Goal: Task Accomplishment & Management: Complete application form

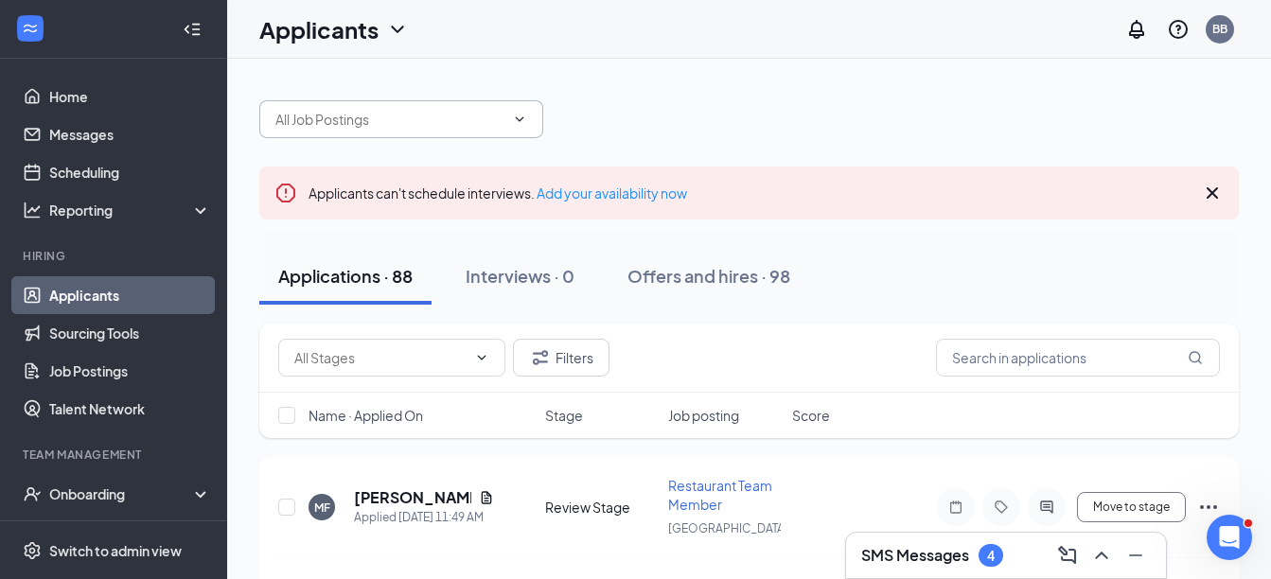
click at [525, 115] on icon "ChevronDown" at bounding box center [519, 119] width 15 height 15
click at [521, 117] on icon "ChevronDown" at bounding box center [519, 119] width 15 height 15
click at [516, 117] on icon "ChevronDown" at bounding box center [520, 118] width 9 height 5
drag, startPoint x: 516, startPoint y: 117, endPoint x: 450, endPoint y: 124, distance: 66.6
click at [450, 124] on input "text" at bounding box center [389, 119] width 229 height 21
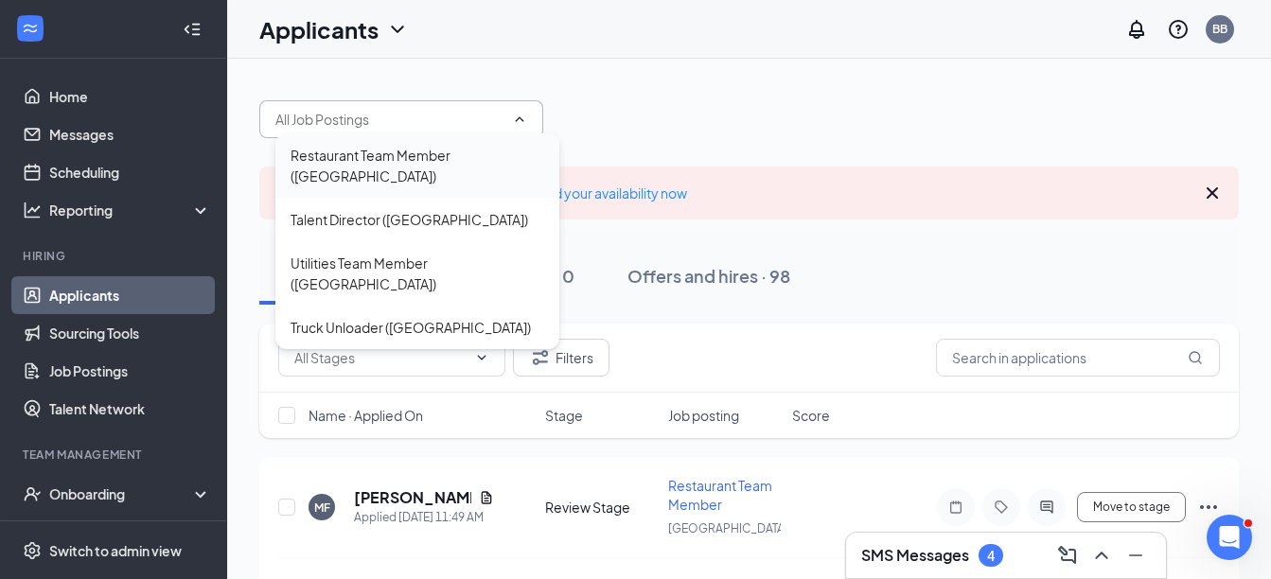
click at [445, 161] on div "Restaurant Team Member ([GEOGRAPHIC_DATA])" at bounding box center [418, 166] width 254 height 42
type input "Restaurant Team Member ([GEOGRAPHIC_DATA])"
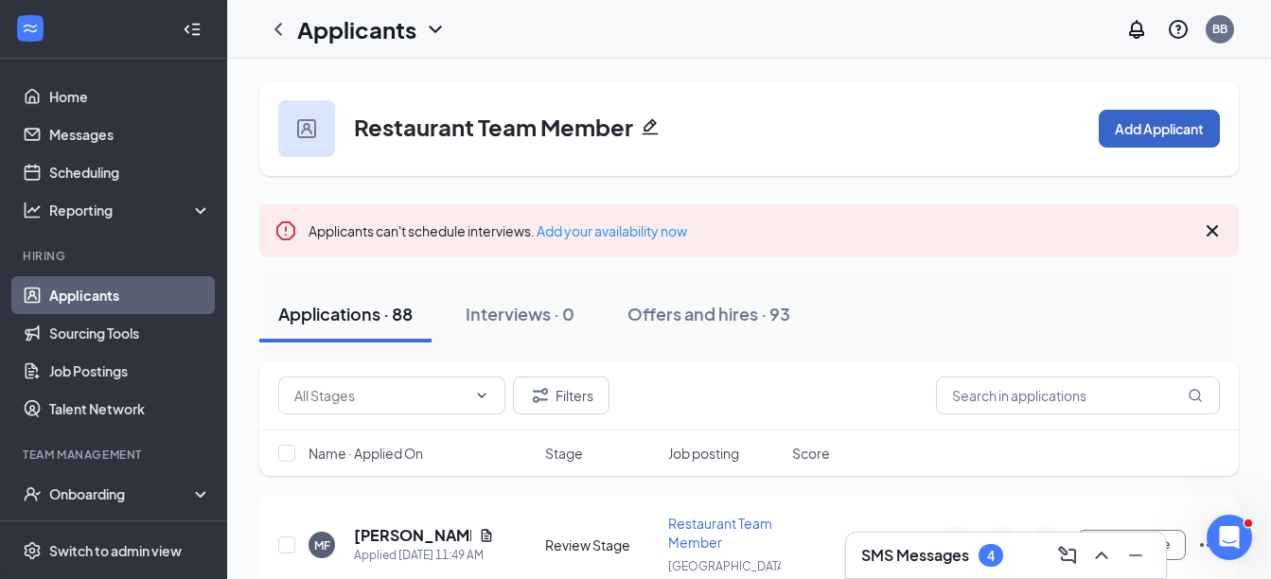
click at [1118, 128] on button "Add Applicant" at bounding box center [1159, 129] width 121 height 38
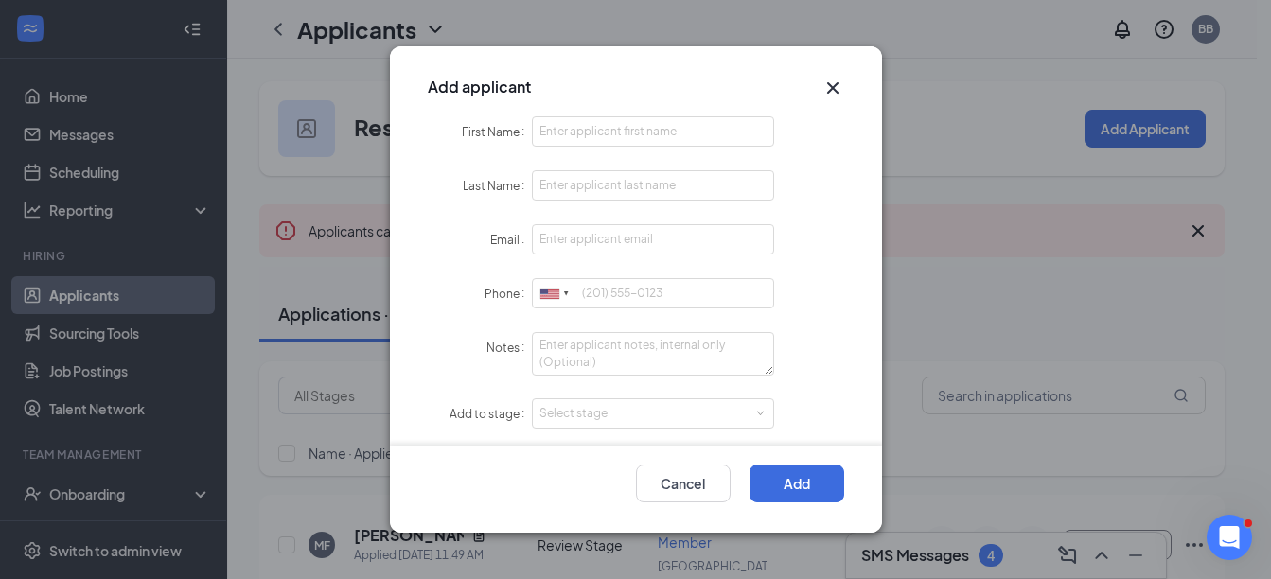
click at [556, 115] on div "Add applicant" at bounding box center [636, 81] width 492 height 70
click at [548, 126] on input "First Name" at bounding box center [653, 131] width 243 height 30
type input "[PERSON_NAME]"
click at [554, 185] on input "Last Name" at bounding box center [653, 185] width 243 height 30
type input "Baldock"
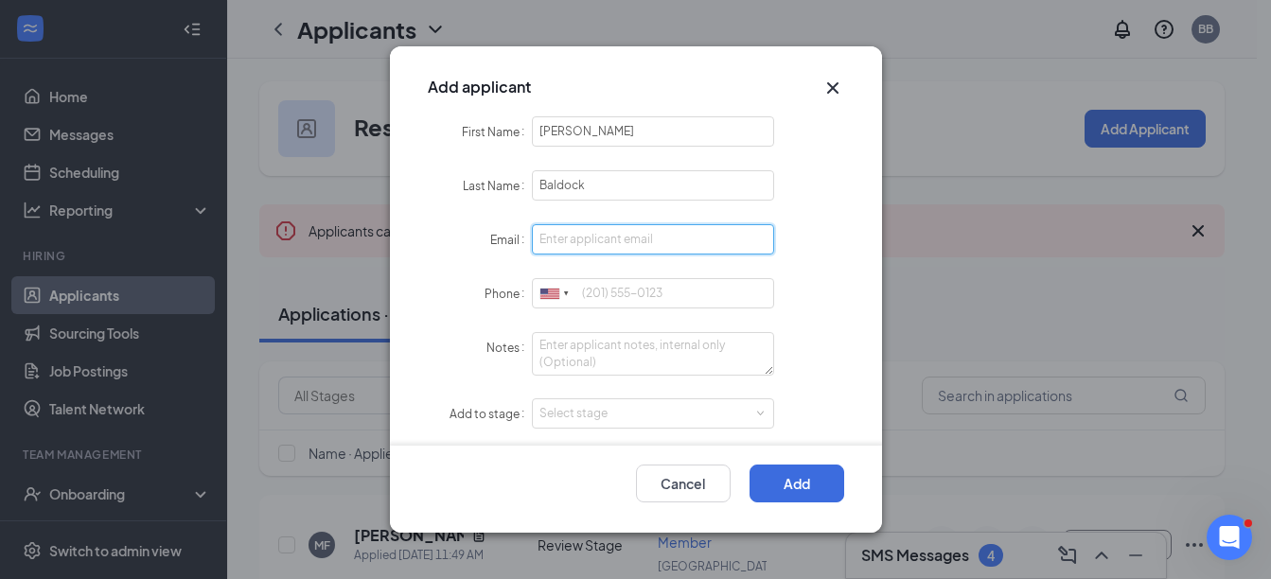
click at [588, 237] on input "Email" at bounding box center [653, 239] width 243 height 30
type input "[EMAIL_ADDRESS][DOMAIN_NAME]"
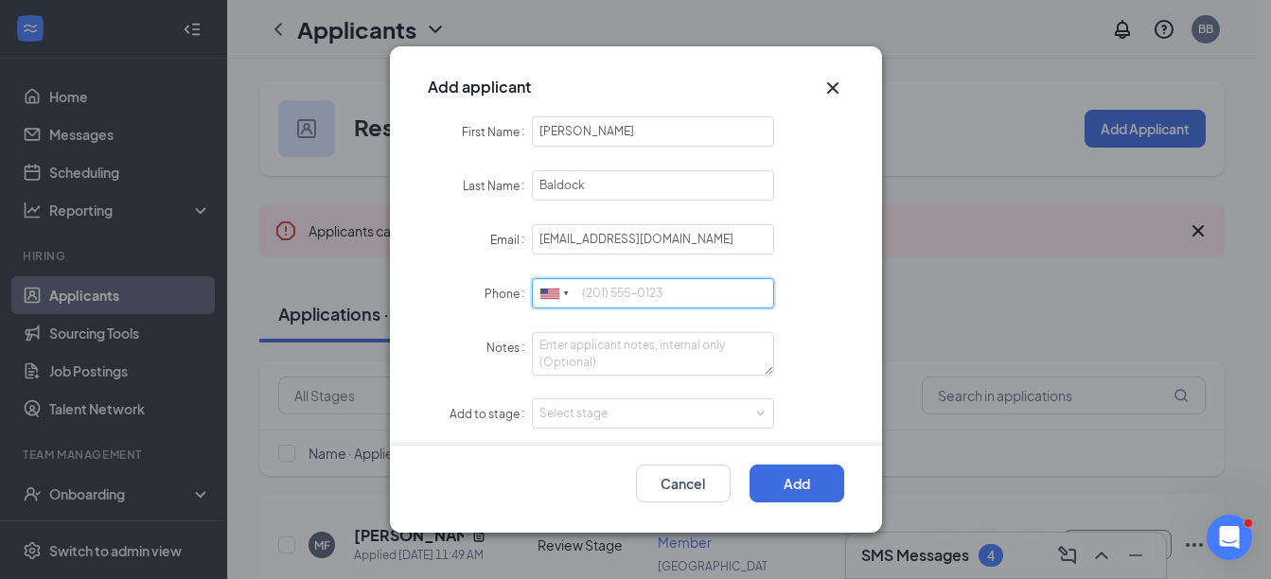
click at [582, 299] on input "Phone" at bounding box center [653, 293] width 243 height 30
click at [539, 411] on div "Select stage" at bounding box center [649, 413] width 220 height 19
type input "8592061012"
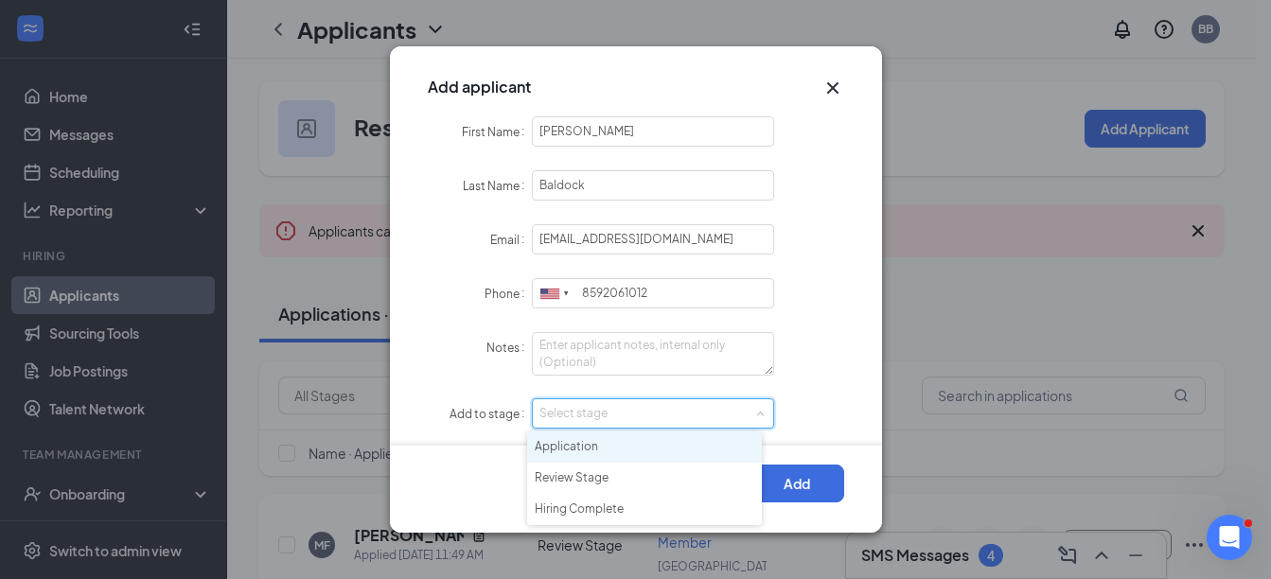
click at [555, 450] on li "Application" at bounding box center [644, 447] width 235 height 31
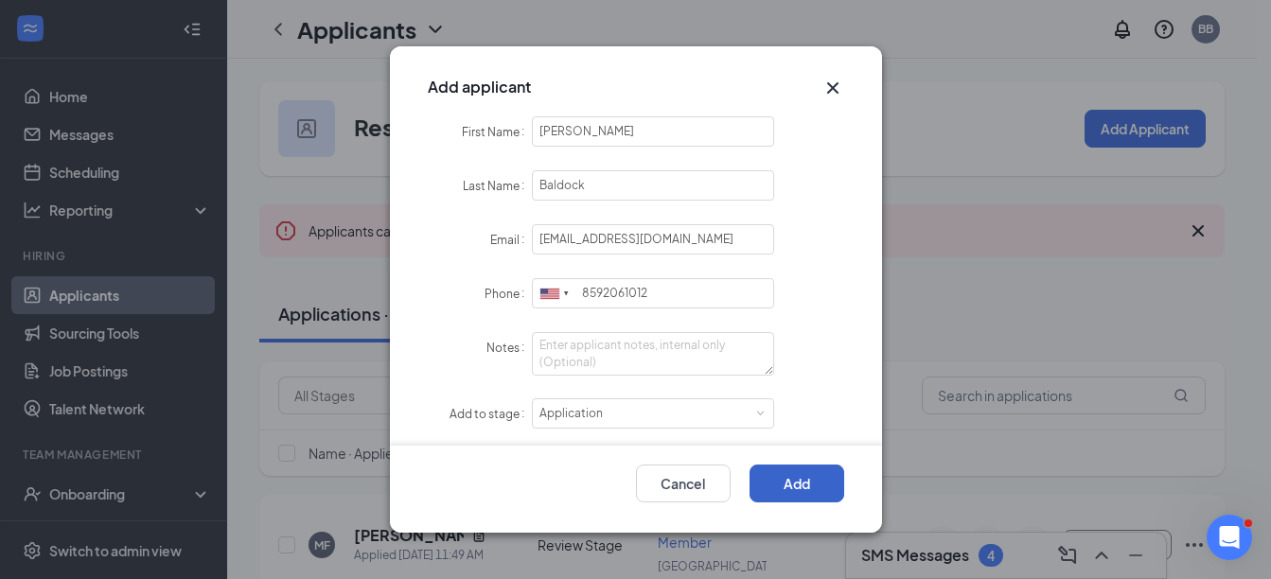
click at [768, 493] on button "Add" at bounding box center [797, 484] width 95 height 38
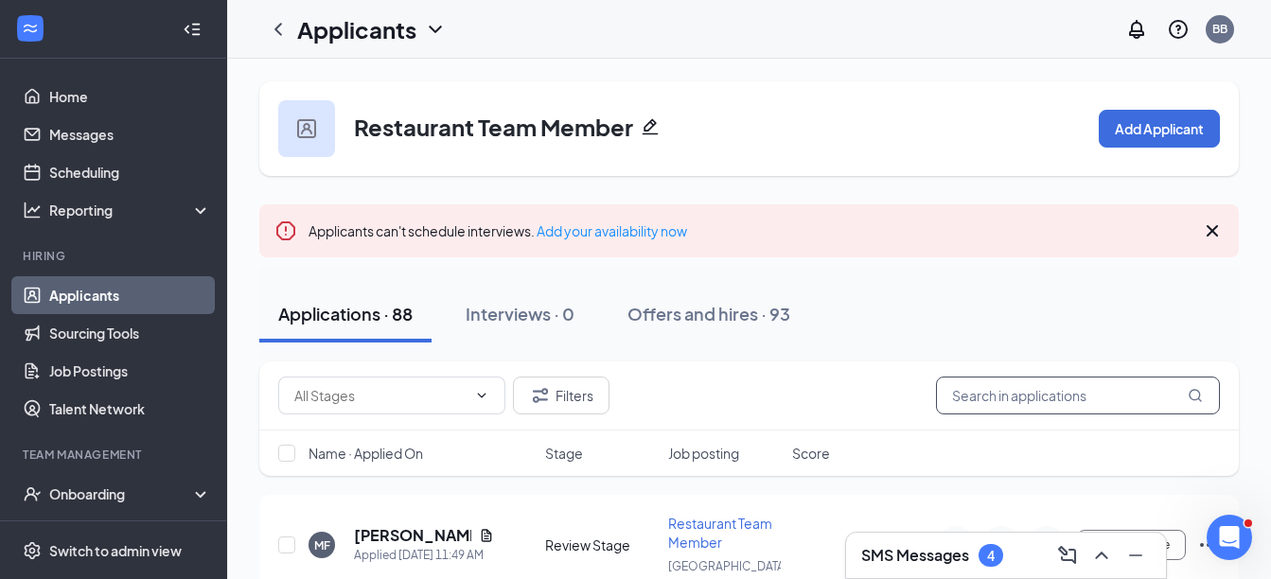
click at [1078, 392] on input "text" at bounding box center [1078, 396] width 284 height 38
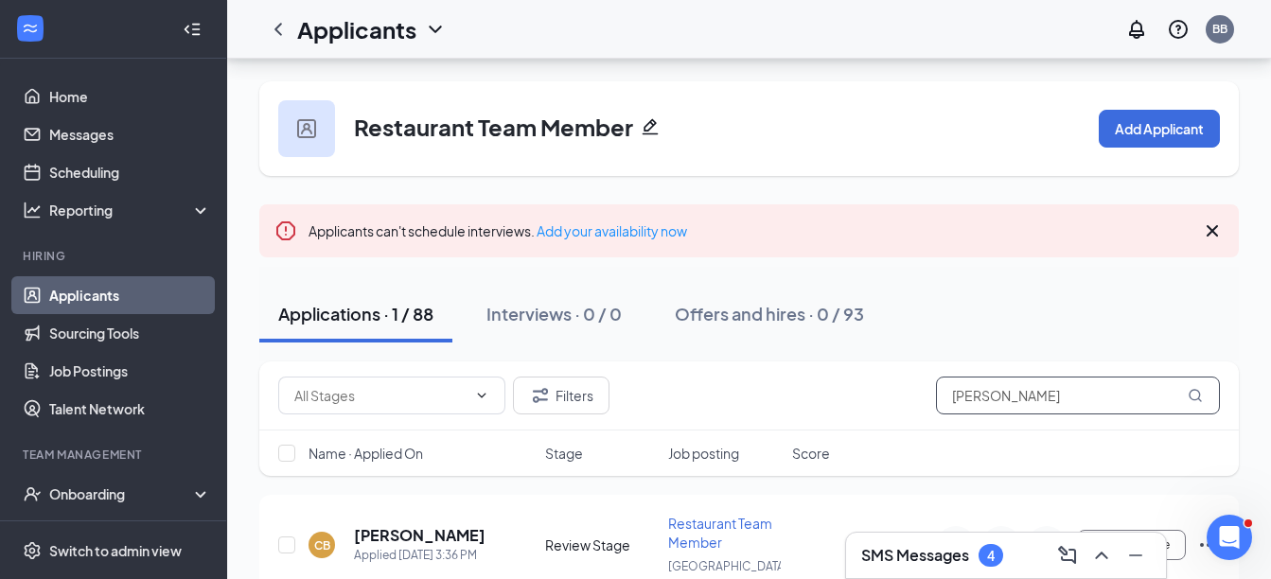
scroll to position [86, 0]
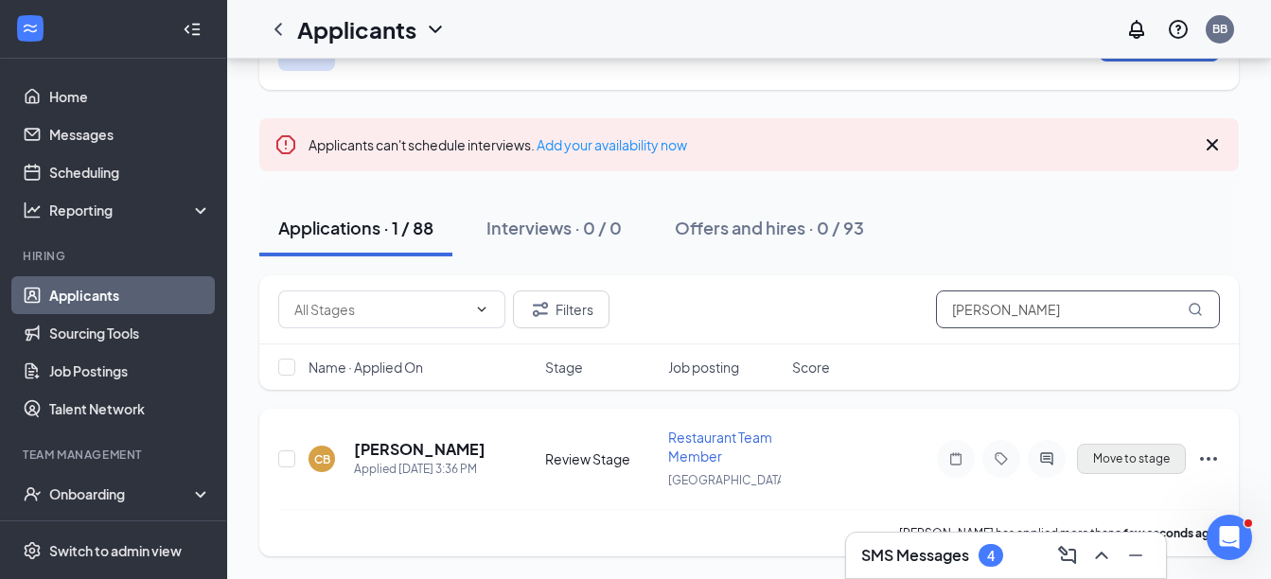
type input "[PERSON_NAME]"
click at [1155, 466] on button "Move to stage" at bounding box center [1131, 459] width 109 height 30
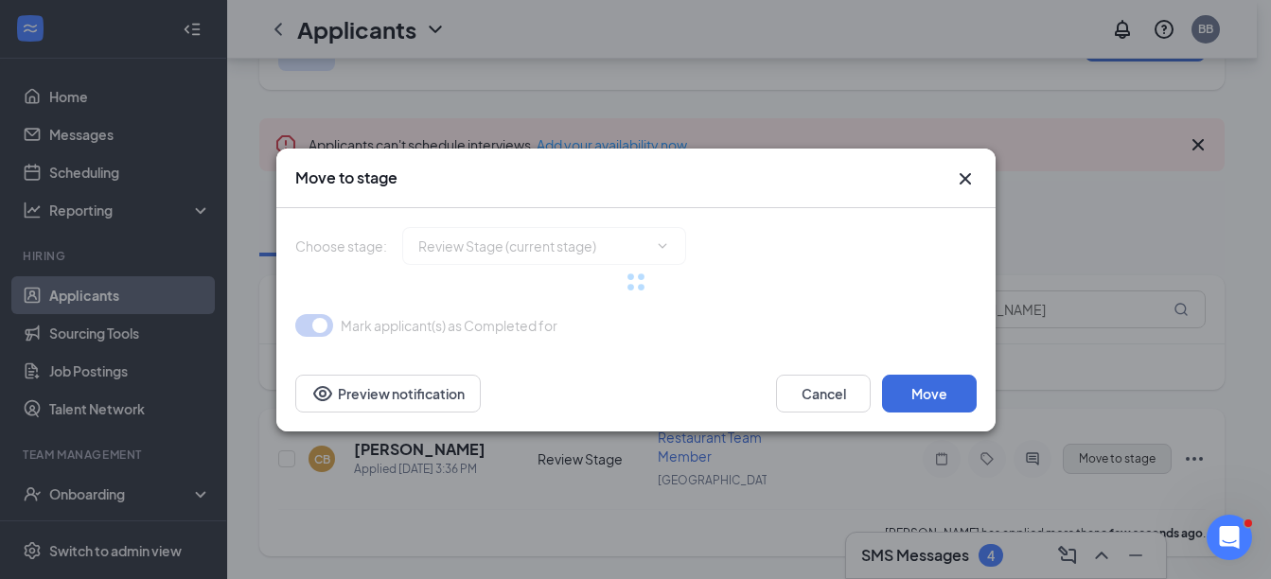
type input "Hiring Complete (final stage)"
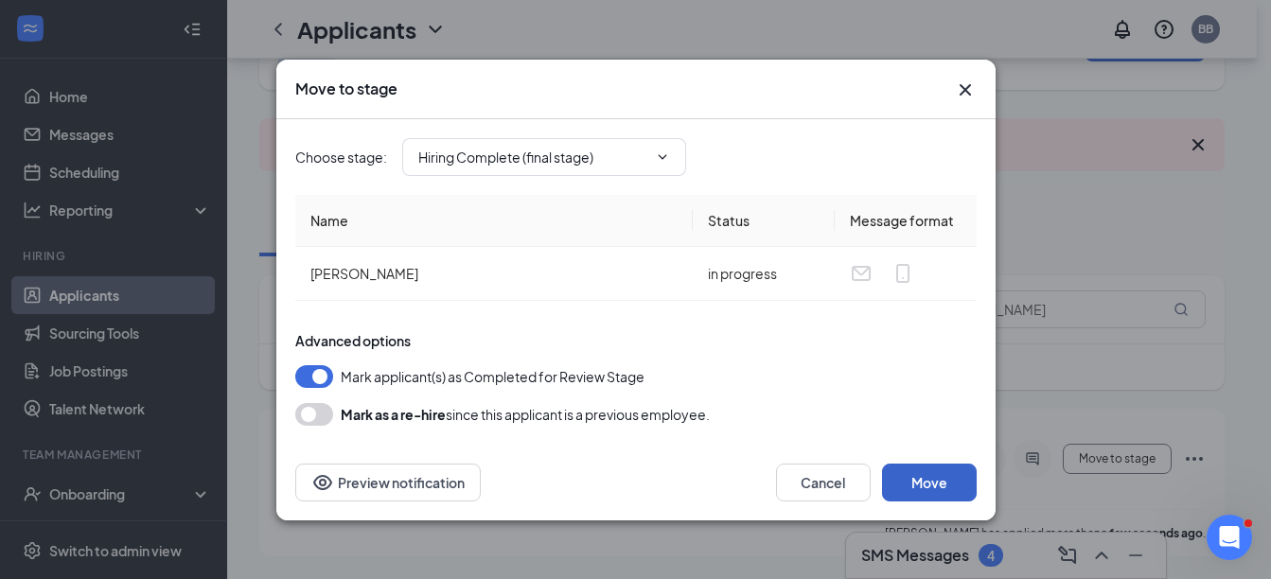
click at [952, 493] on button "Move" at bounding box center [929, 483] width 95 height 38
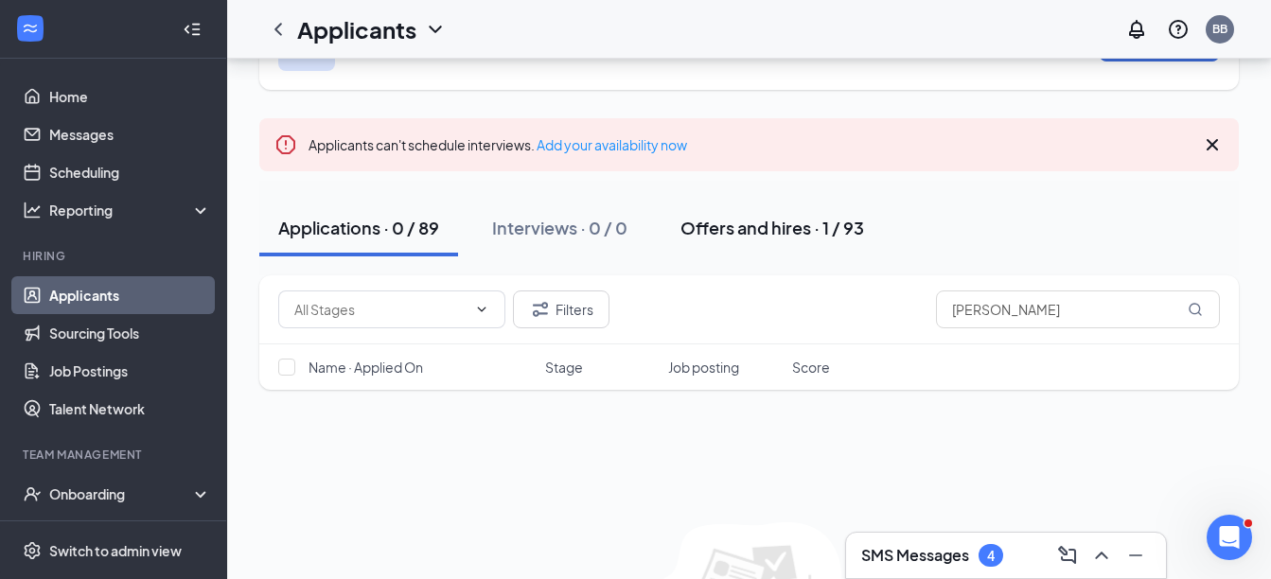
click at [784, 221] on div "Offers and hires · 1 / 93" at bounding box center [772, 228] width 184 height 24
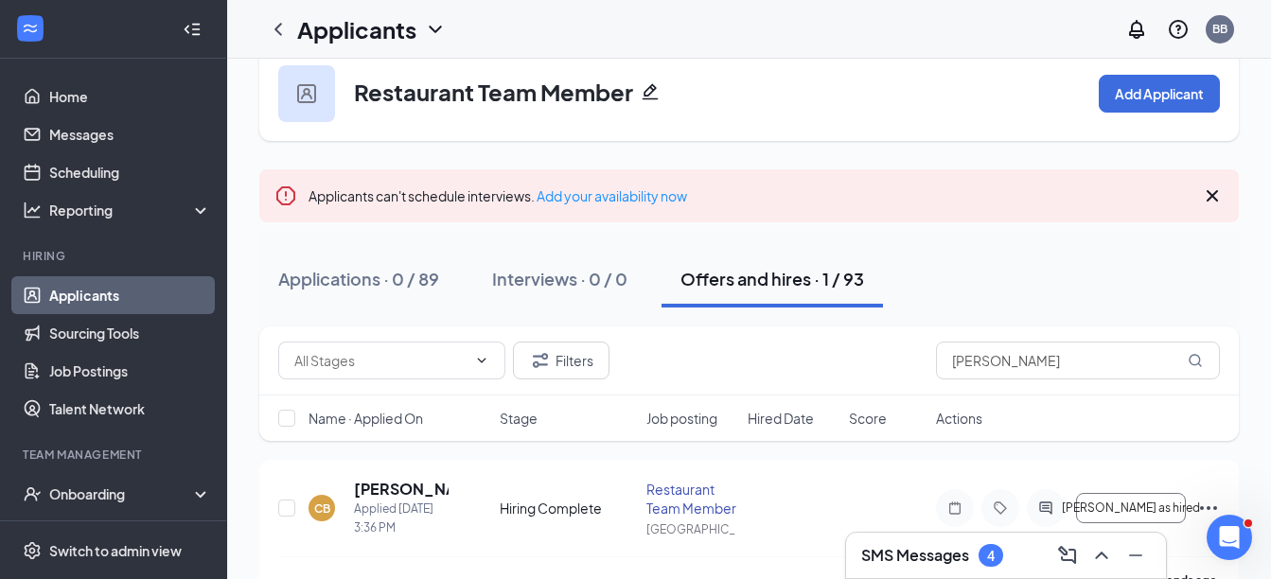
scroll to position [82, 0]
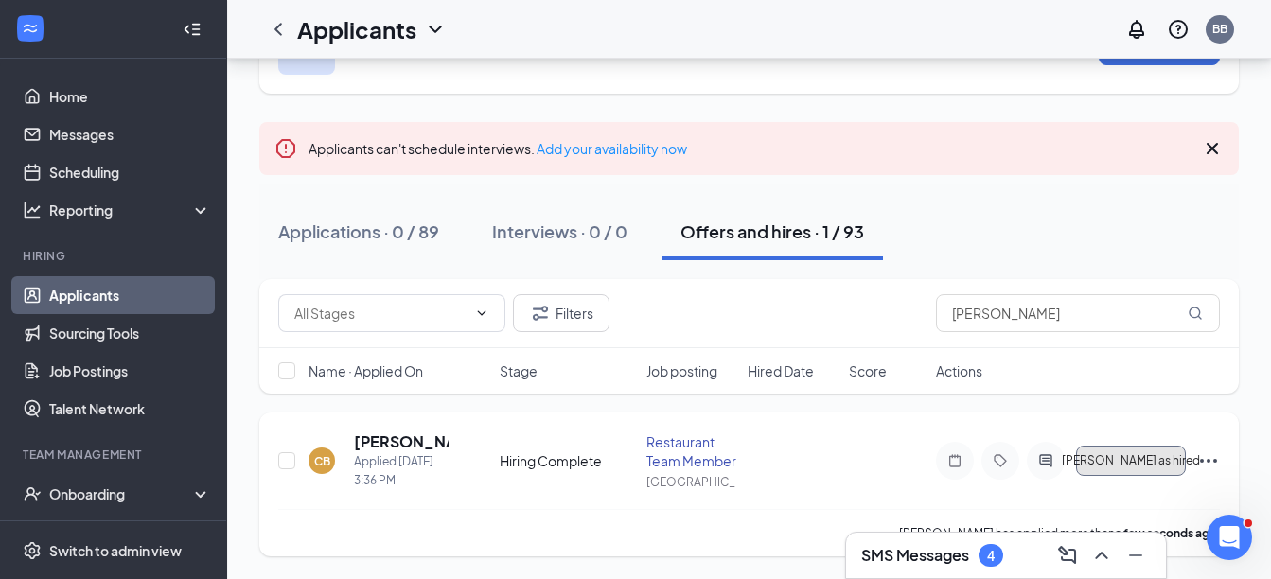
click at [1149, 461] on span "[PERSON_NAME] as hired" at bounding box center [1131, 460] width 138 height 13
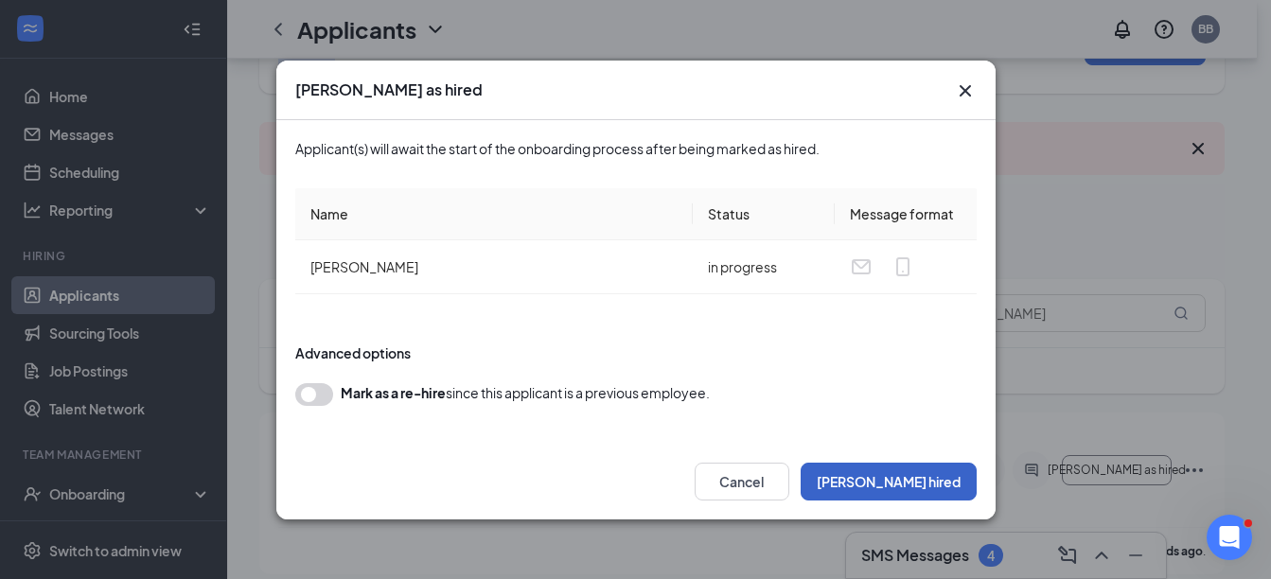
click at [968, 495] on button "[PERSON_NAME] hired" at bounding box center [889, 482] width 176 height 38
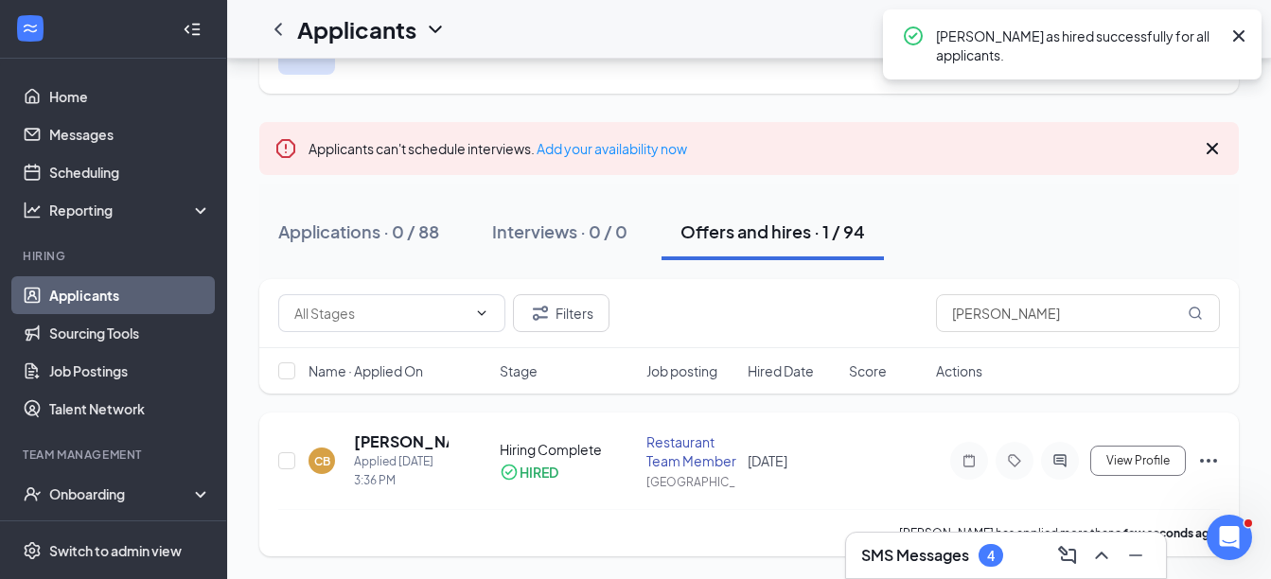
click at [1209, 456] on icon "Ellipses" at bounding box center [1208, 461] width 23 height 23
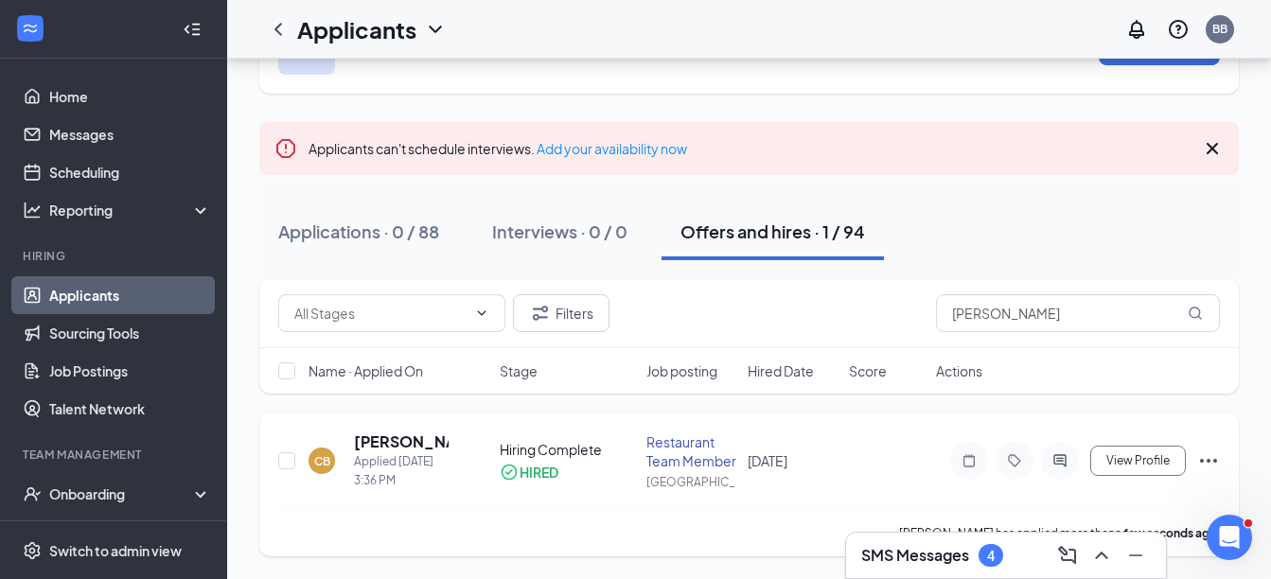
click at [866, 468] on div "[PERSON_NAME] [PERSON_NAME] Applied [DATE] 3:36 PM Hiring Complete HIRED Restau…" at bounding box center [749, 471] width 942 height 78
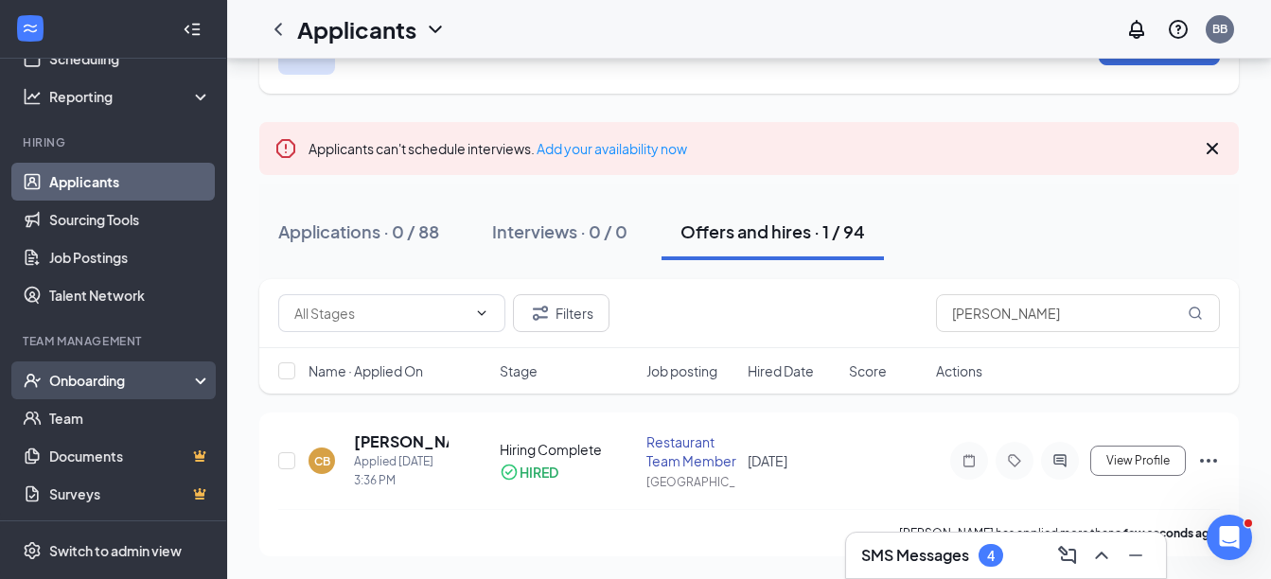
click at [183, 371] on div "Onboarding" at bounding box center [113, 381] width 227 height 38
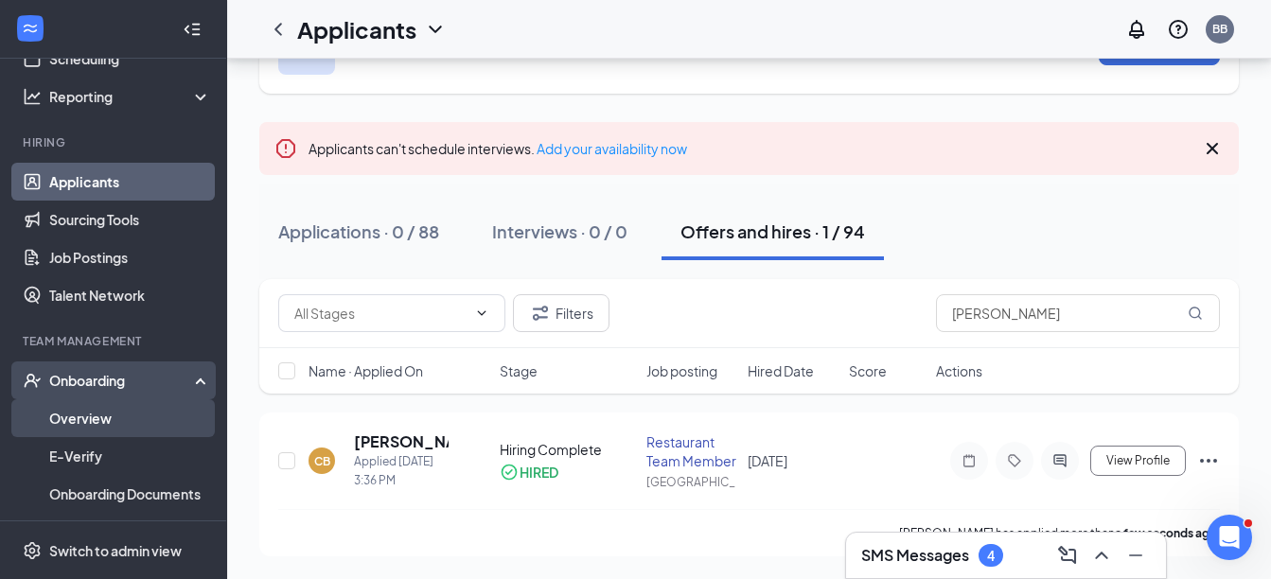
click at [173, 414] on link "Overview" at bounding box center [130, 418] width 162 height 38
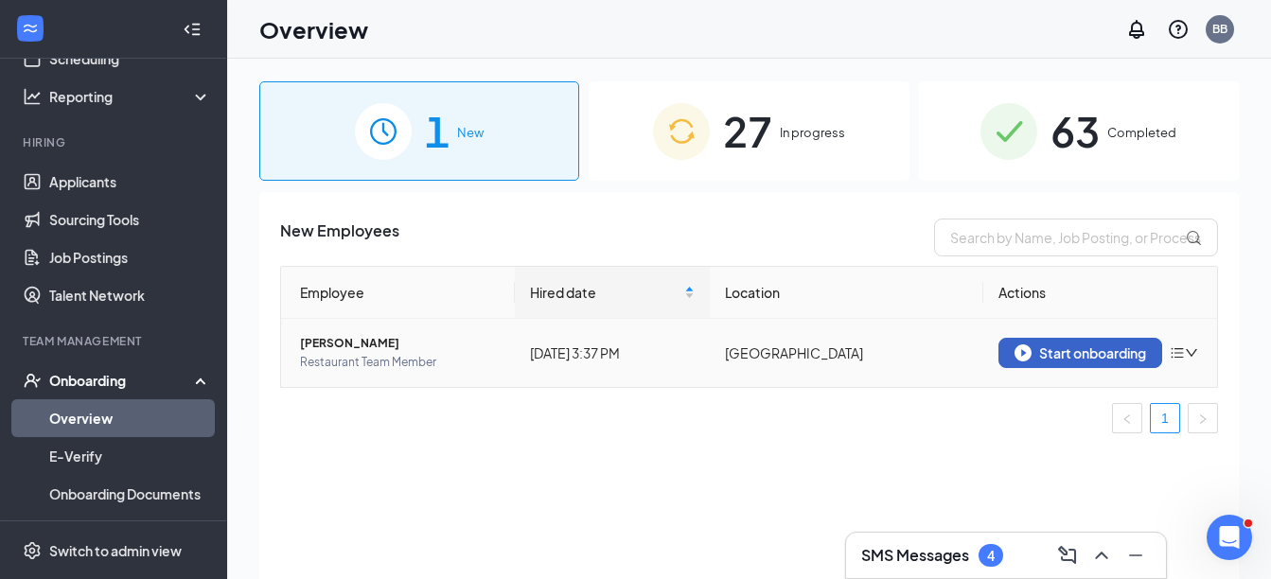
click at [1024, 348] on img "button" at bounding box center [1023, 352] width 17 height 17
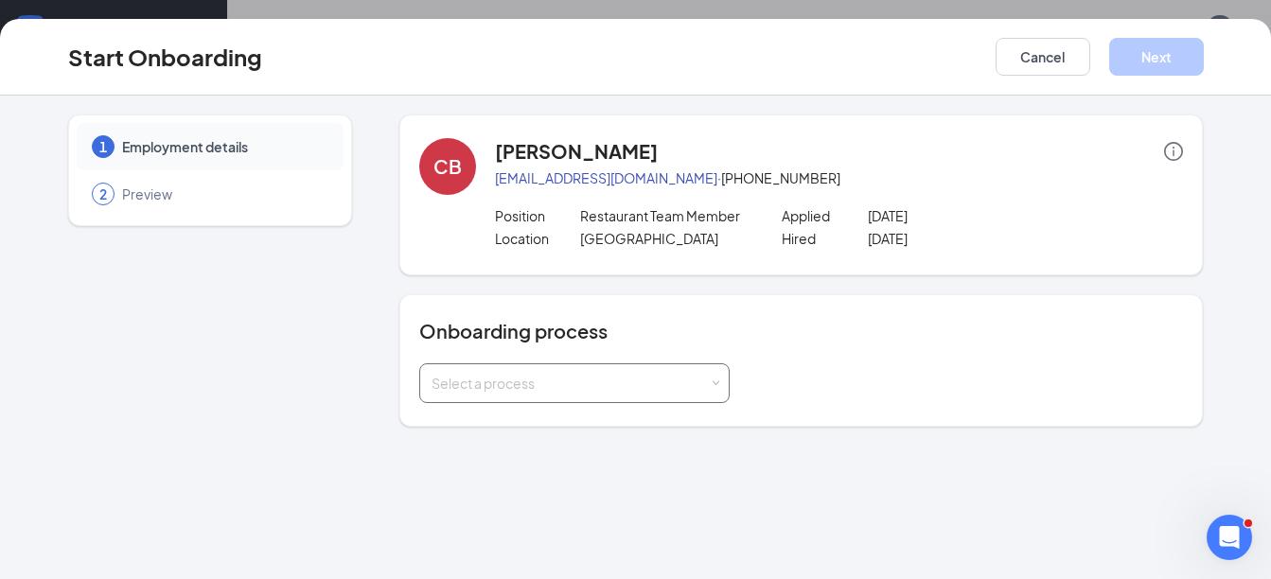
click at [653, 379] on div "Select a process" at bounding box center [570, 383] width 277 height 19
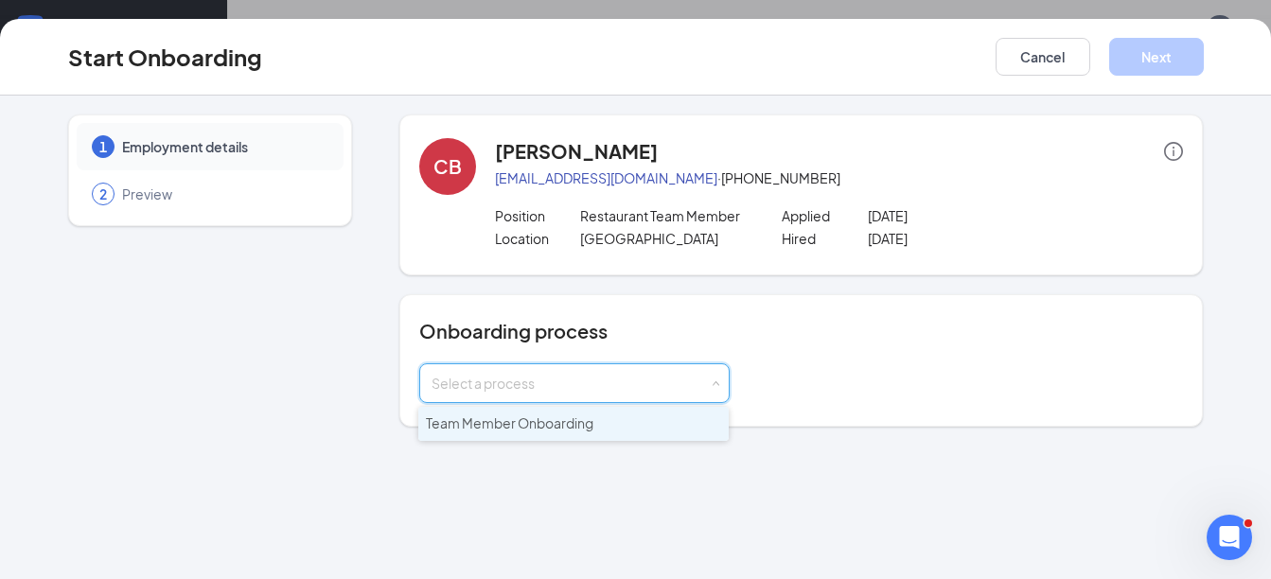
click at [625, 416] on li "Team Member Onboarding" at bounding box center [573, 424] width 310 height 34
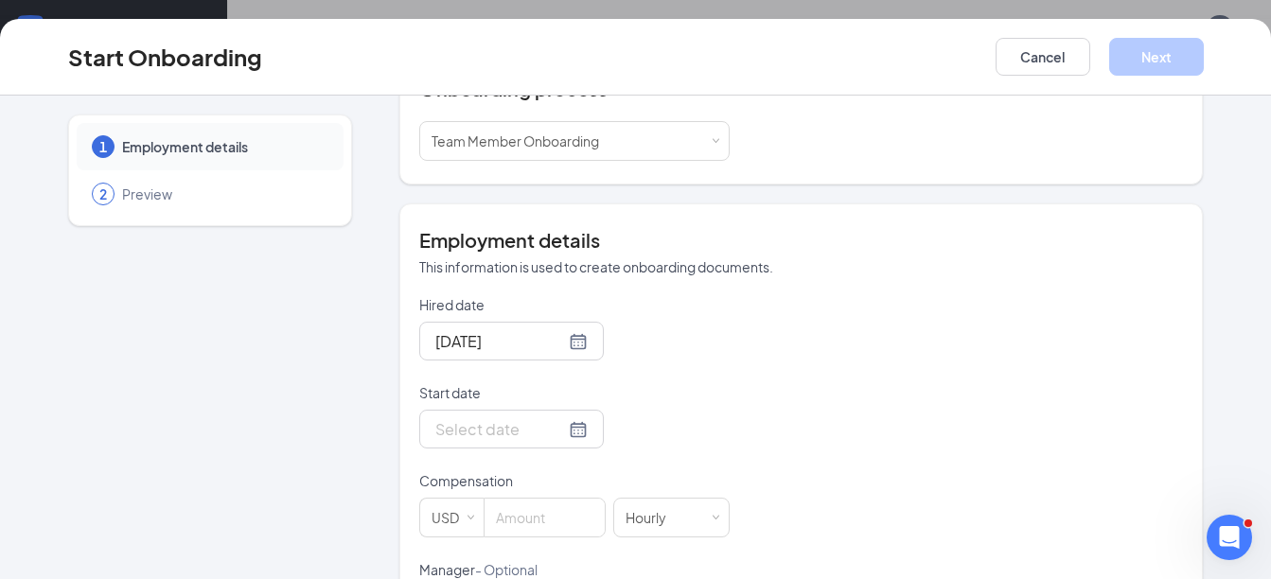
scroll to position [387, 0]
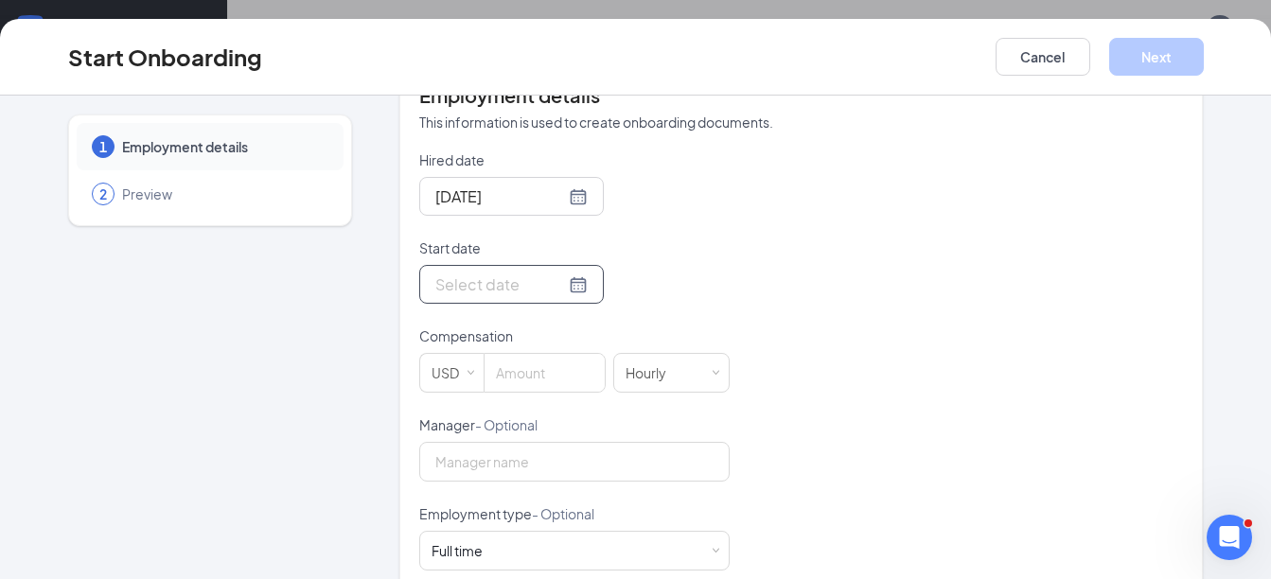
click at [551, 283] on div at bounding box center [511, 285] width 152 height 24
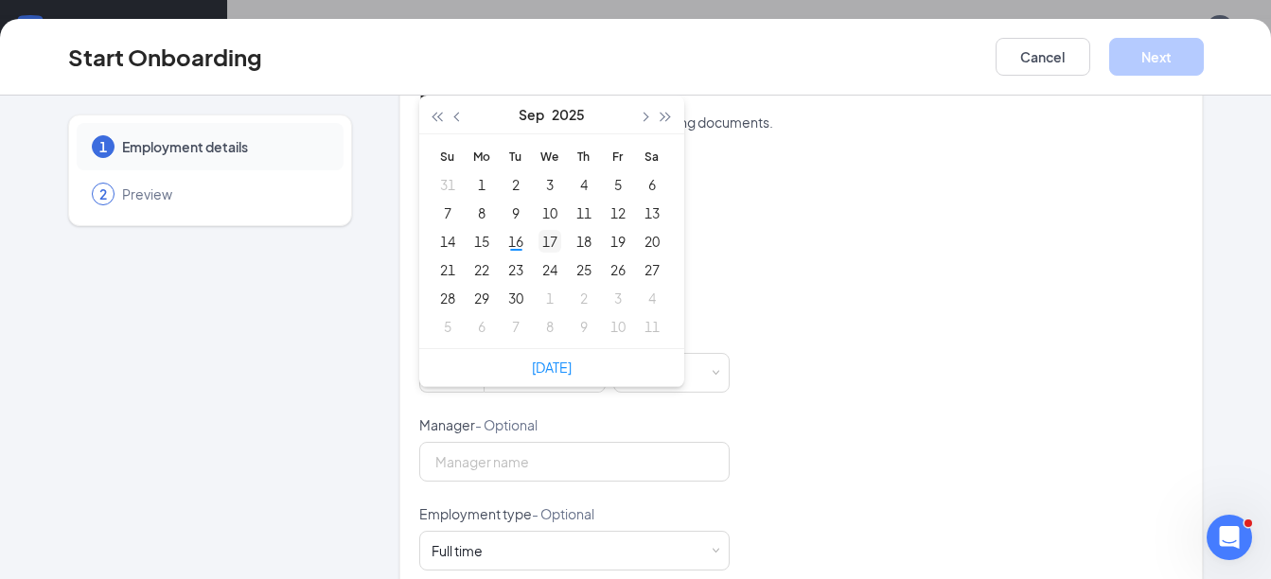
type input "[DATE]"
click at [541, 243] on div "17" at bounding box center [549, 241] width 23 height 23
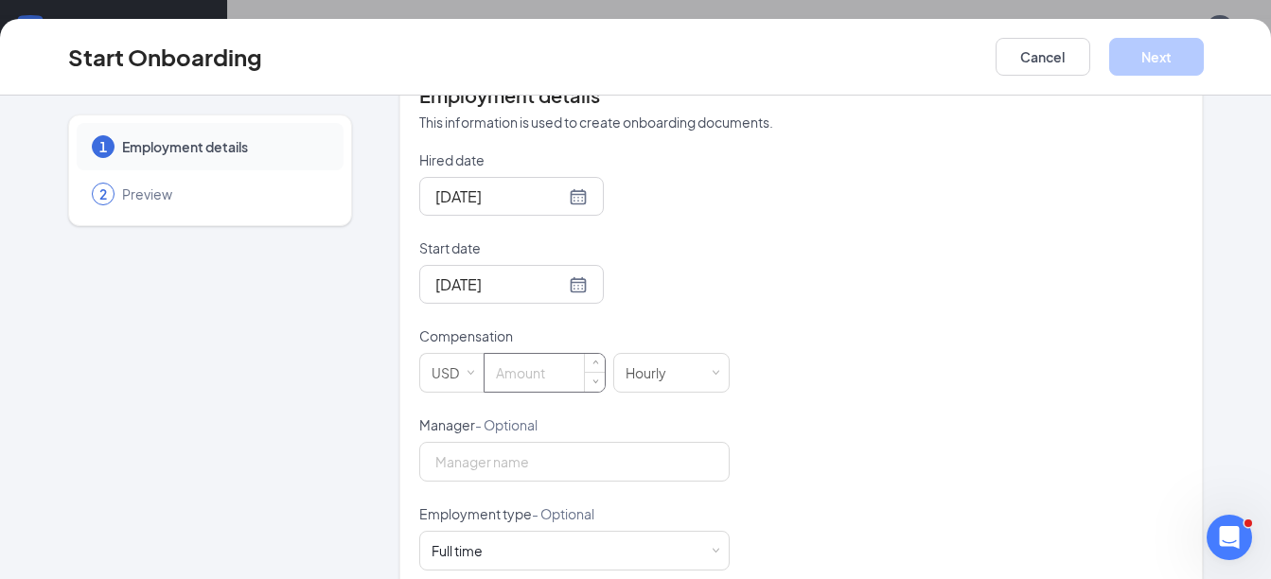
click at [506, 376] on input at bounding box center [545, 373] width 120 height 38
type input "14"
click at [554, 542] on div "Full time Works 30+ hours per week and is reasonably expected to work" at bounding box center [575, 551] width 286 height 38
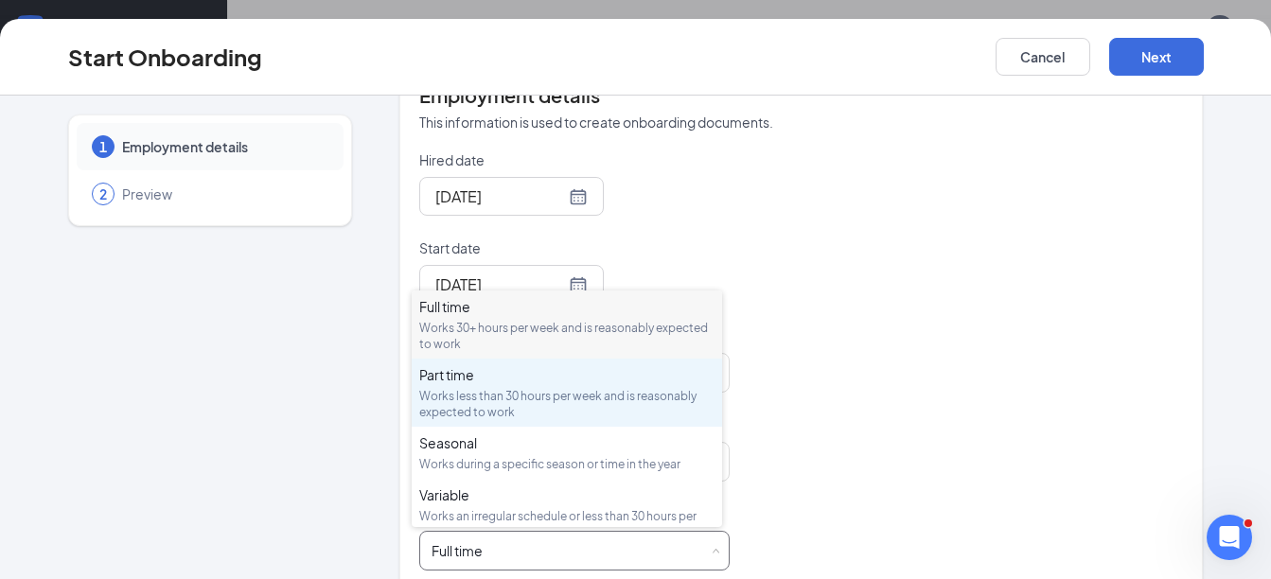
click at [524, 397] on div "Works less than 30 hours per week and is reasonably expected to work" at bounding box center [566, 404] width 295 height 32
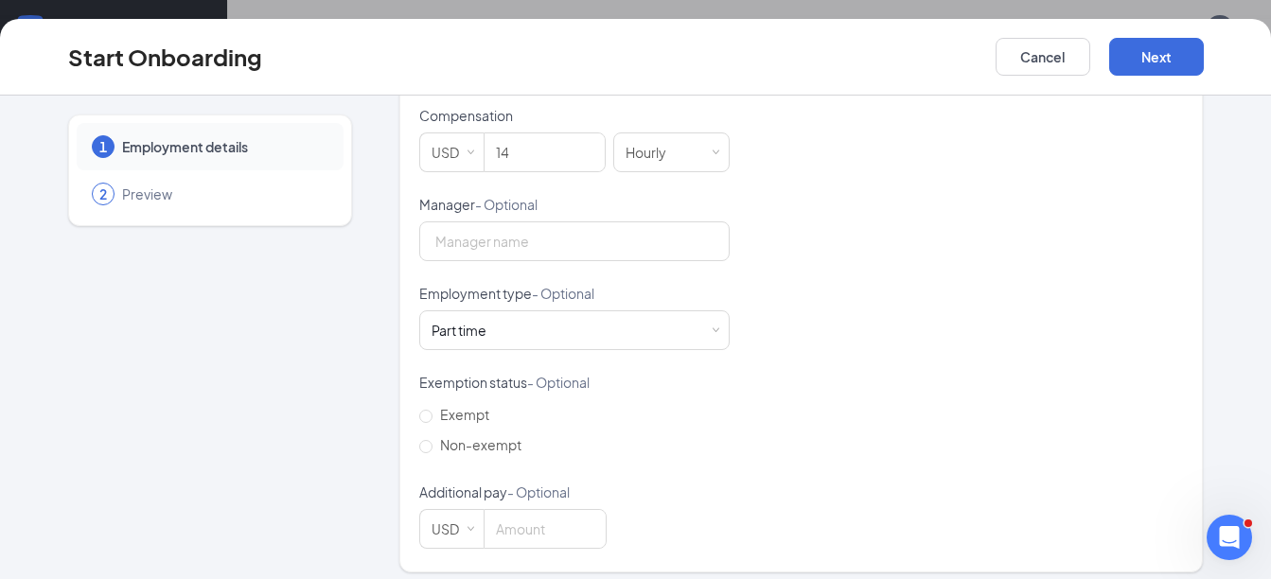
scroll to position [620, 0]
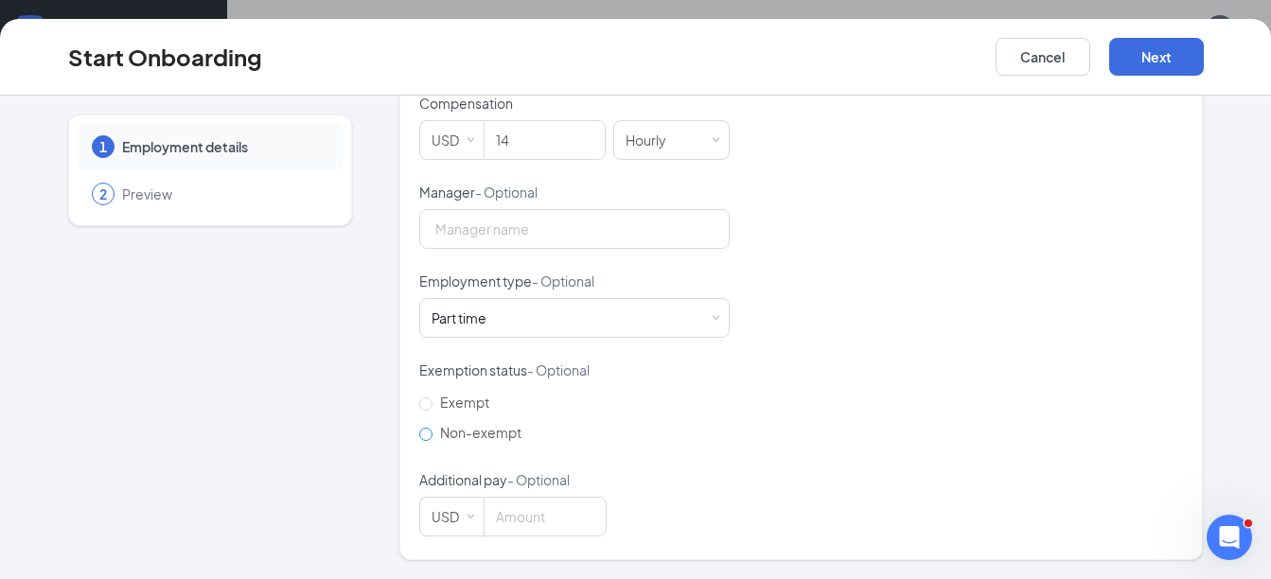
click at [419, 431] on input "Non-exempt" at bounding box center [425, 434] width 13 height 13
radio input "true"
click at [1128, 56] on button "Next" at bounding box center [1156, 57] width 95 height 38
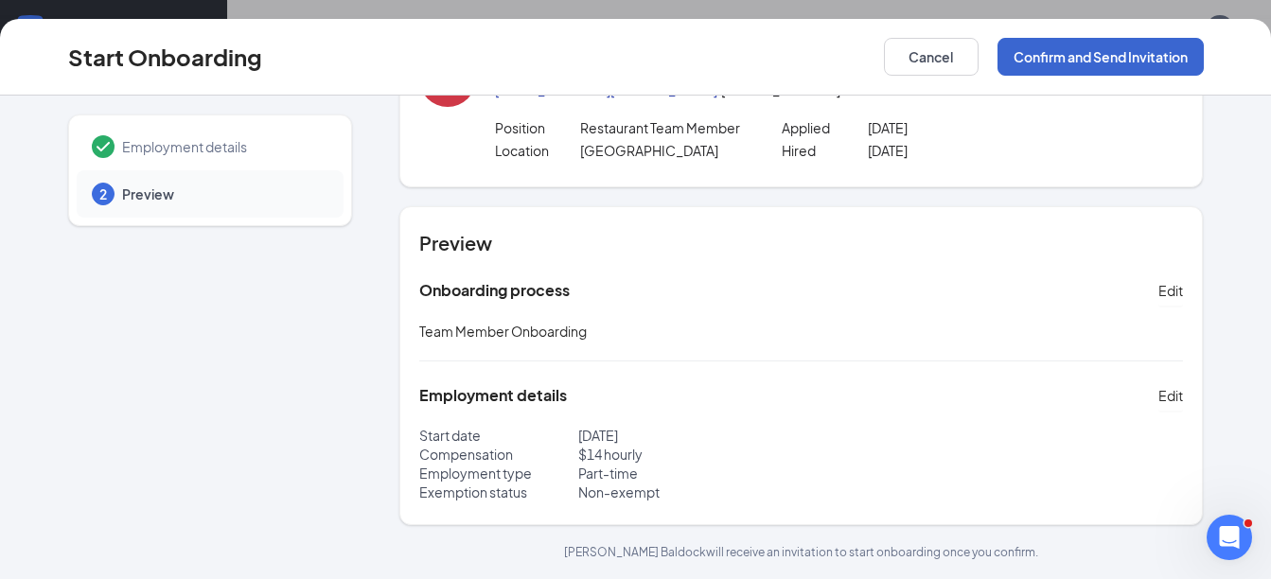
scroll to position [88, 0]
click at [1128, 56] on button "Confirm and Send Invitation" at bounding box center [1100, 57] width 206 height 38
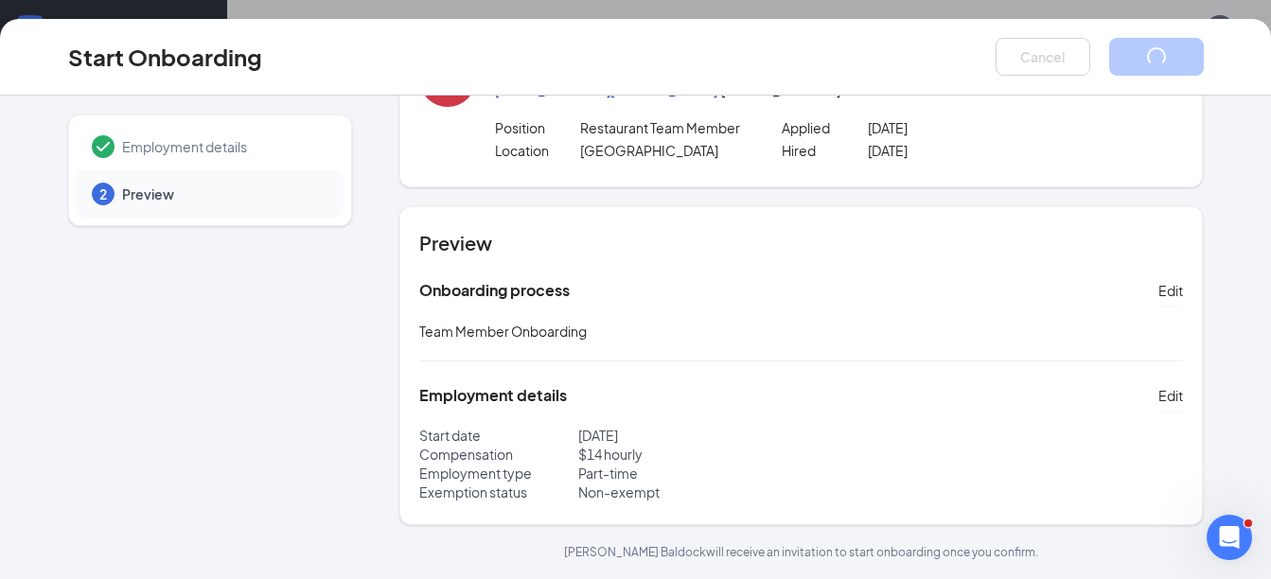
scroll to position [0, 0]
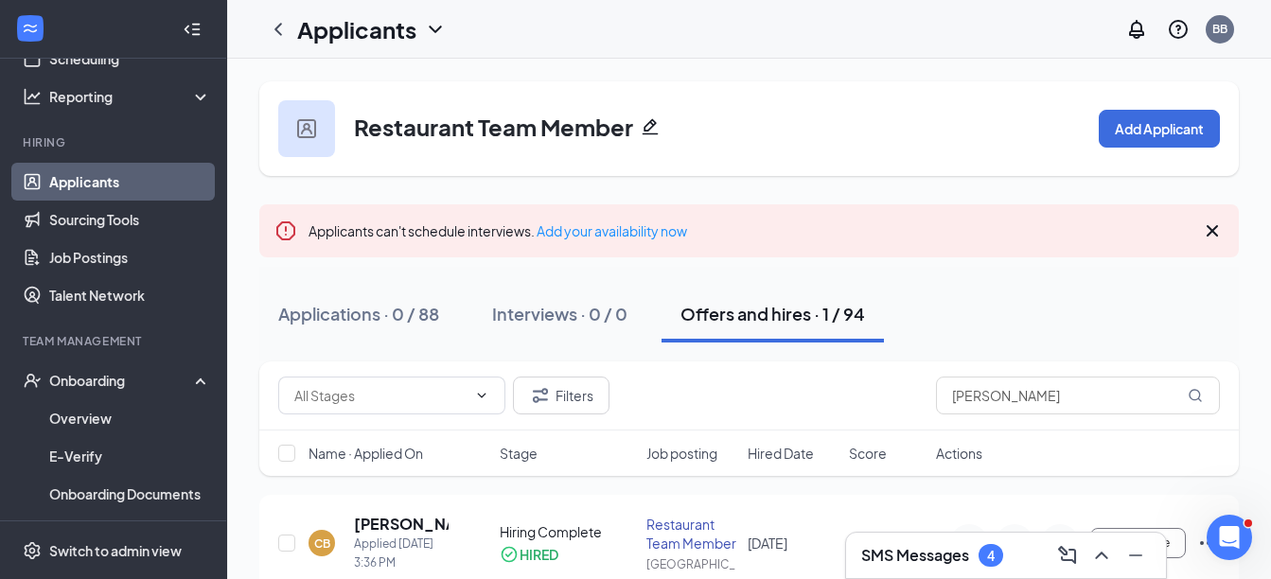
click at [69, 177] on link "Applicants" at bounding box center [130, 182] width 162 height 38
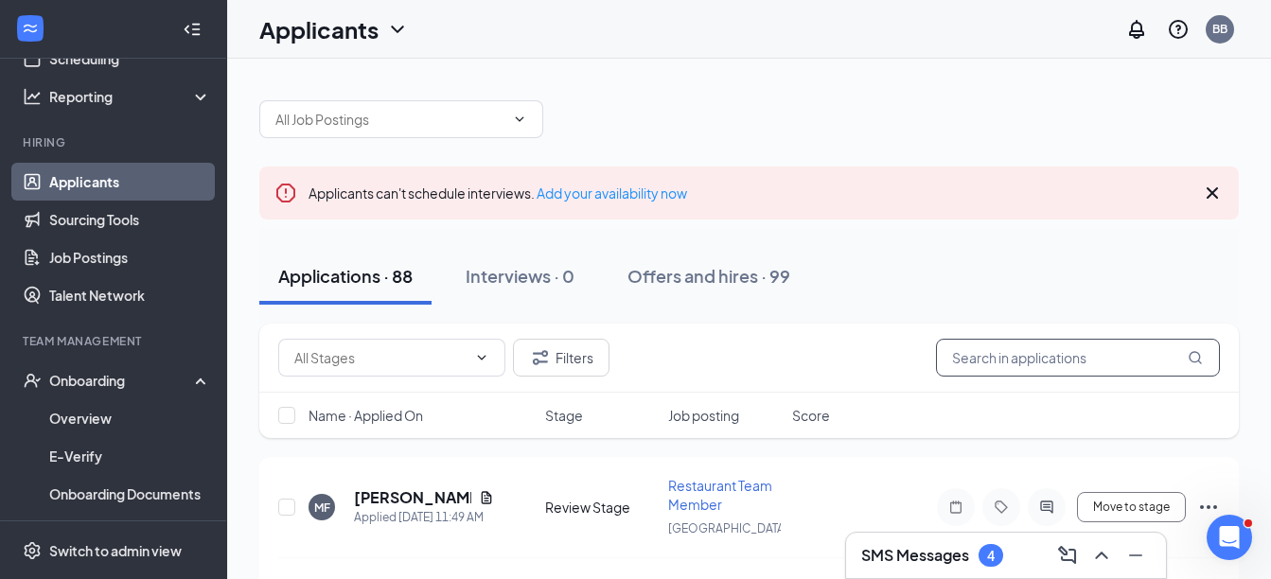
click at [944, 356] on input "text" at bounding box center [1078, 358] width 284 height 38
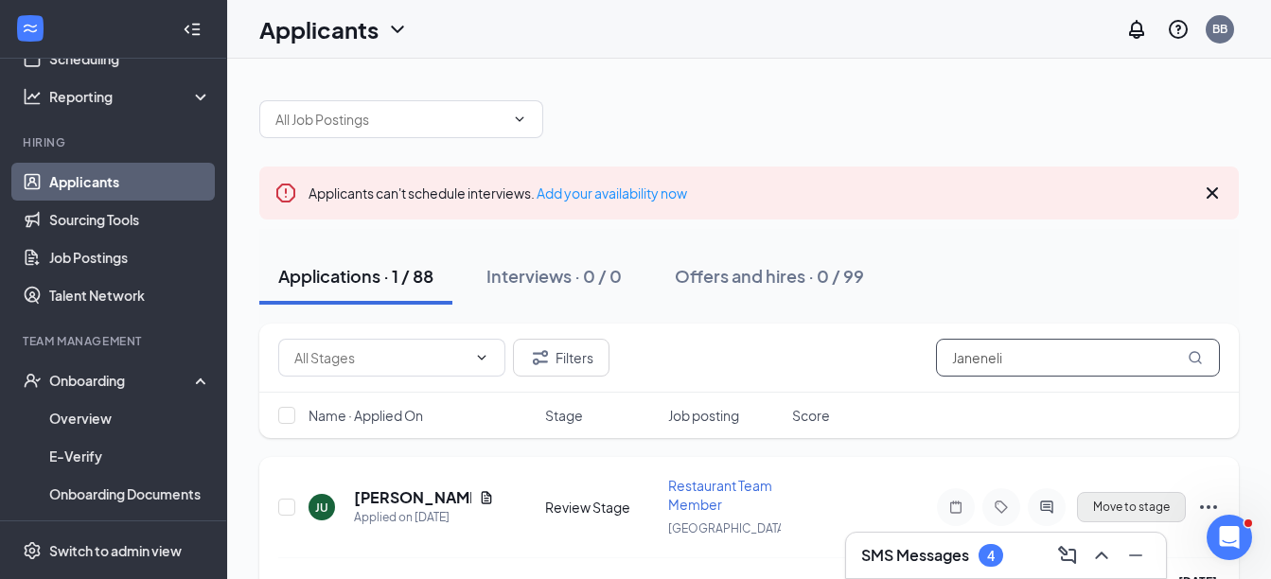
type input "Janeneli"
click at [1110, 502] on button "Move to stage" at bounding box center [1131, 507] width 109 height 30
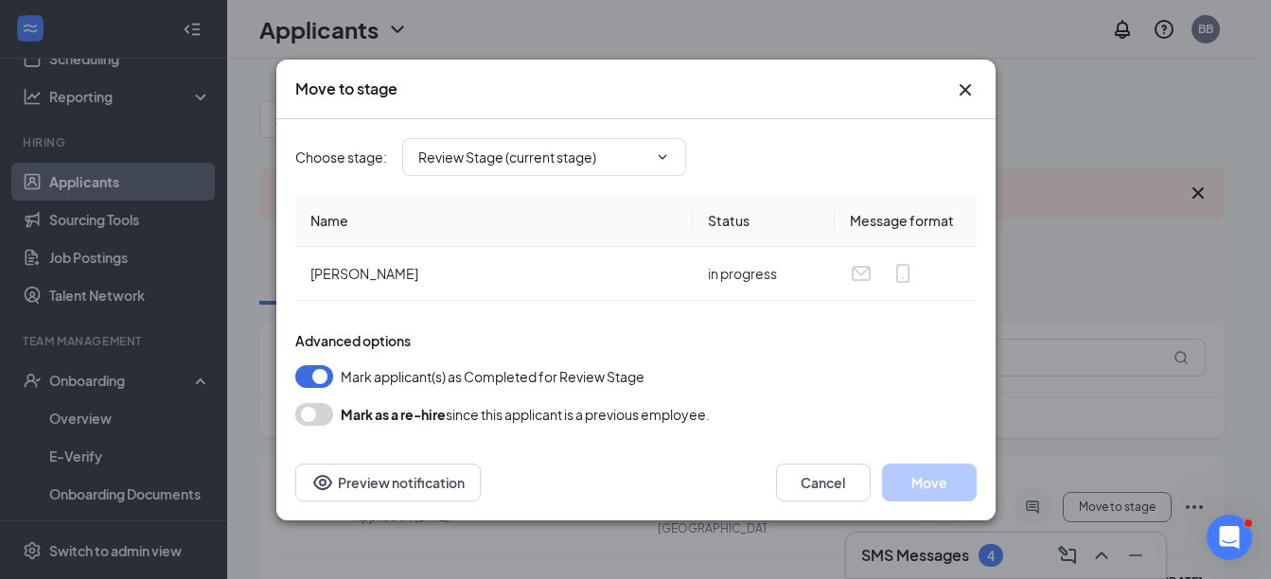
type input "Hiring Complete (final stage)"
click at [938, 476] on button "Move" at bounding box center [929, 483] width 95 height 38
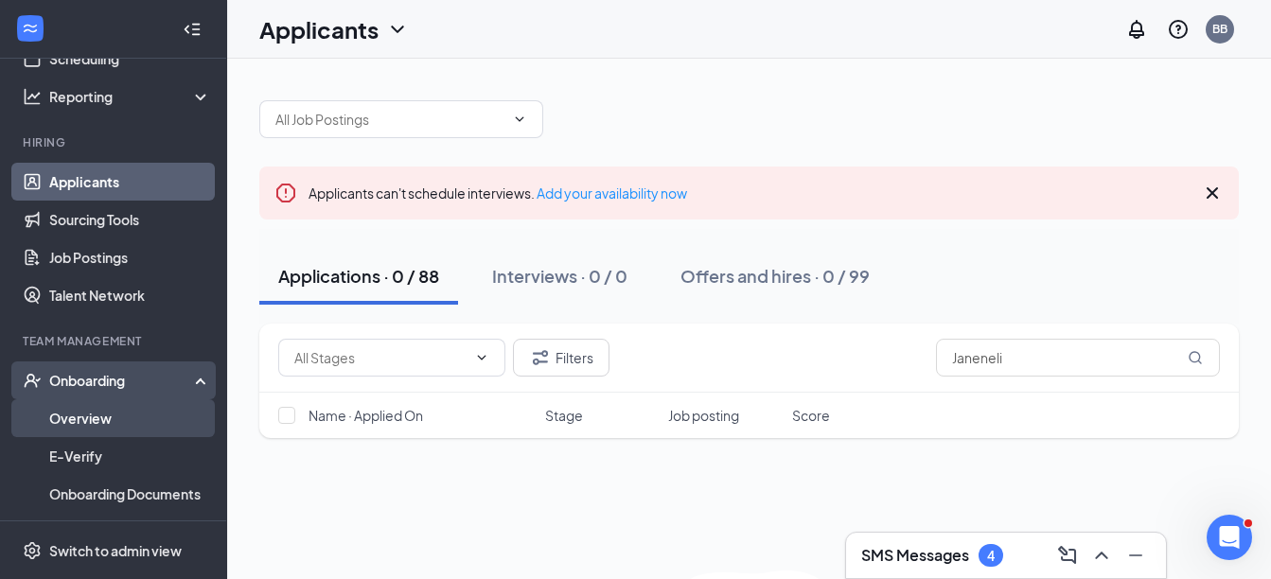
click at [92, 416] on link "Overview" at bounding box center [130, 418] width 162 height 38
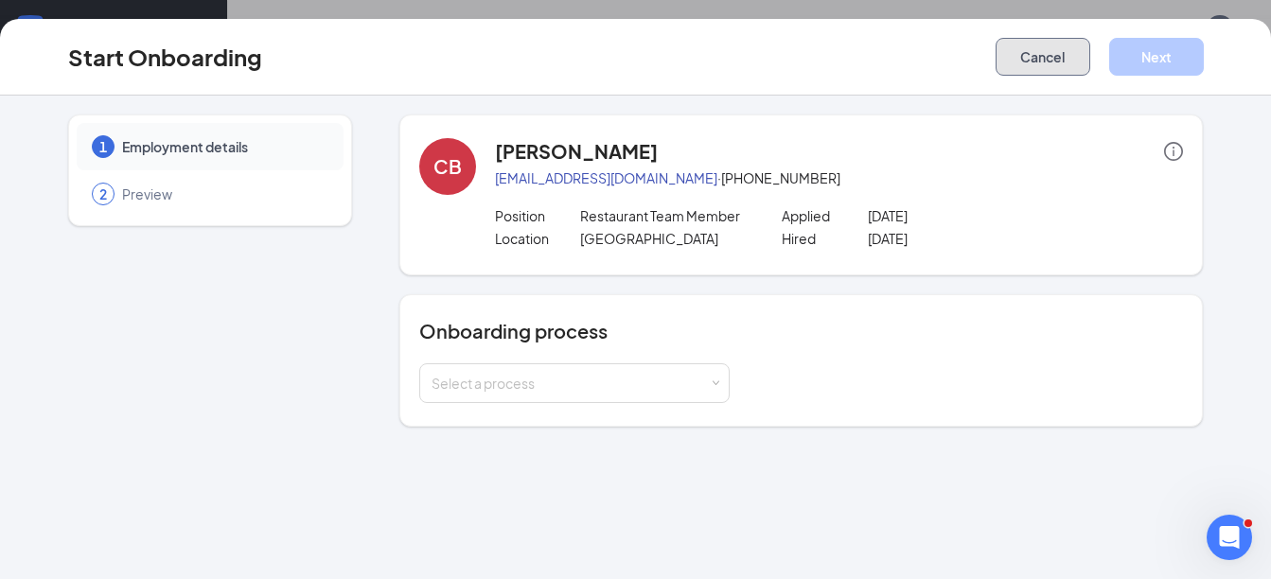
click at [1032, 45] on button "Cancel" at bounding box center [1043, 57] width 95 height 38
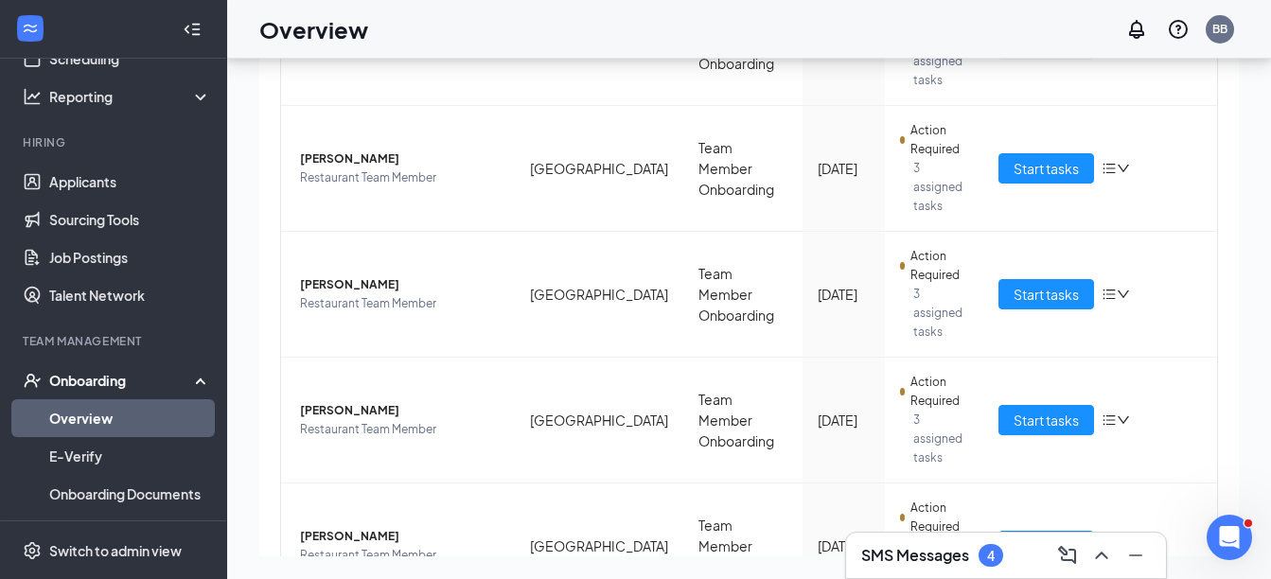
scroll to position [895, 0]
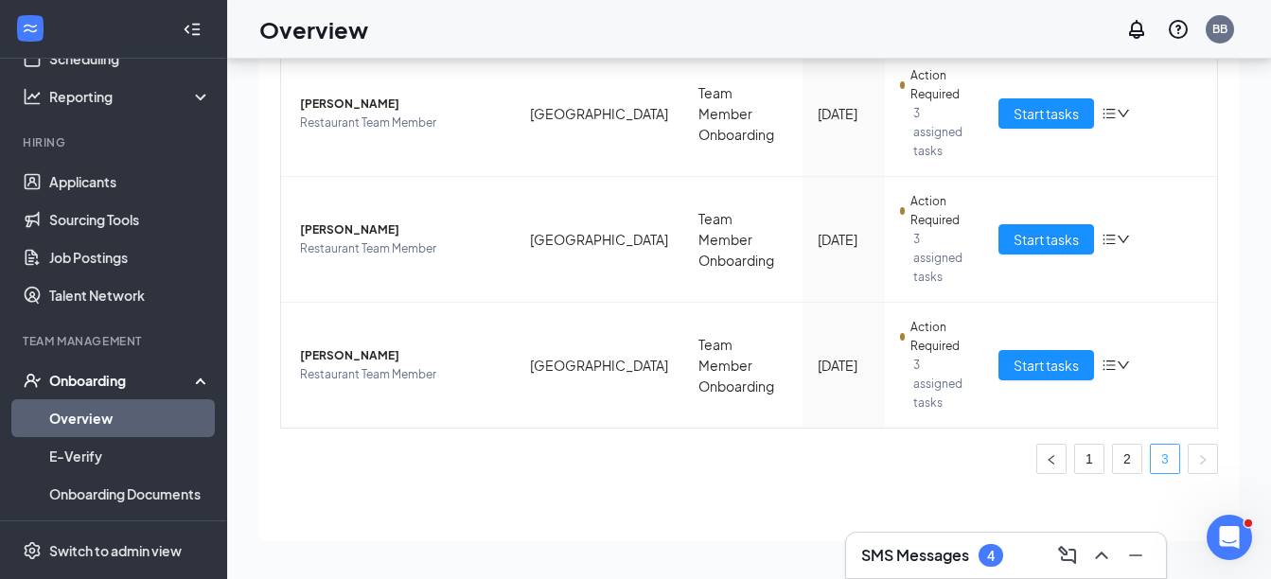
scroll to position [681, 0]
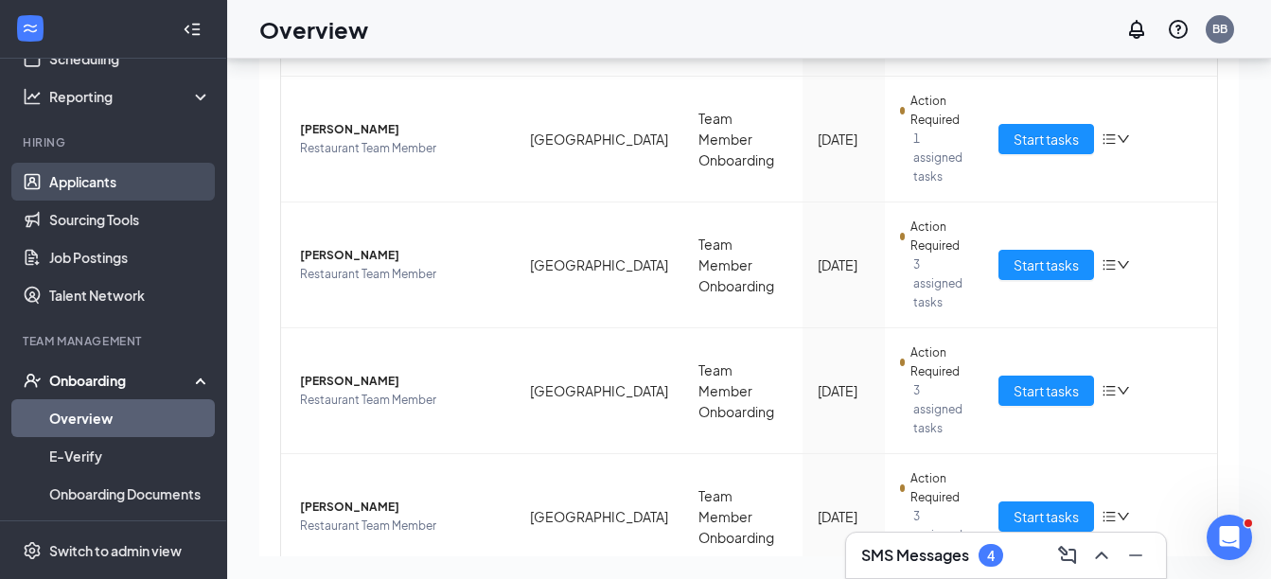
click at [109, 178] on link "Applicants" at bounding box center [130, 182] width 162 height 38
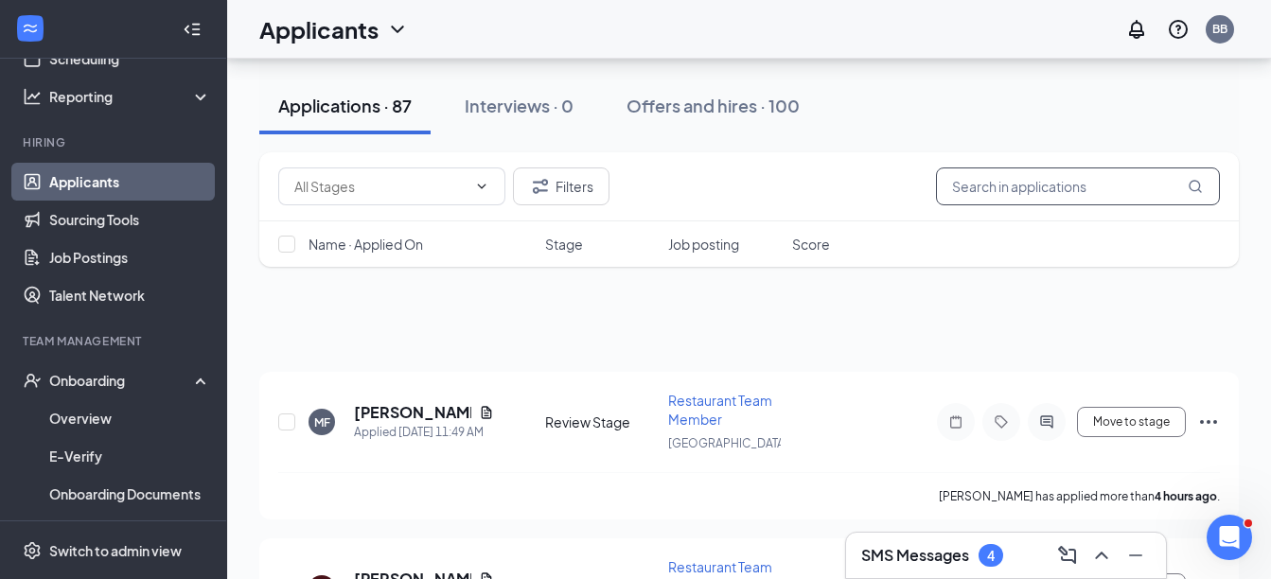
click at [959, 183] on input "text" at bounding box center [1078, 187] width 284 height 38
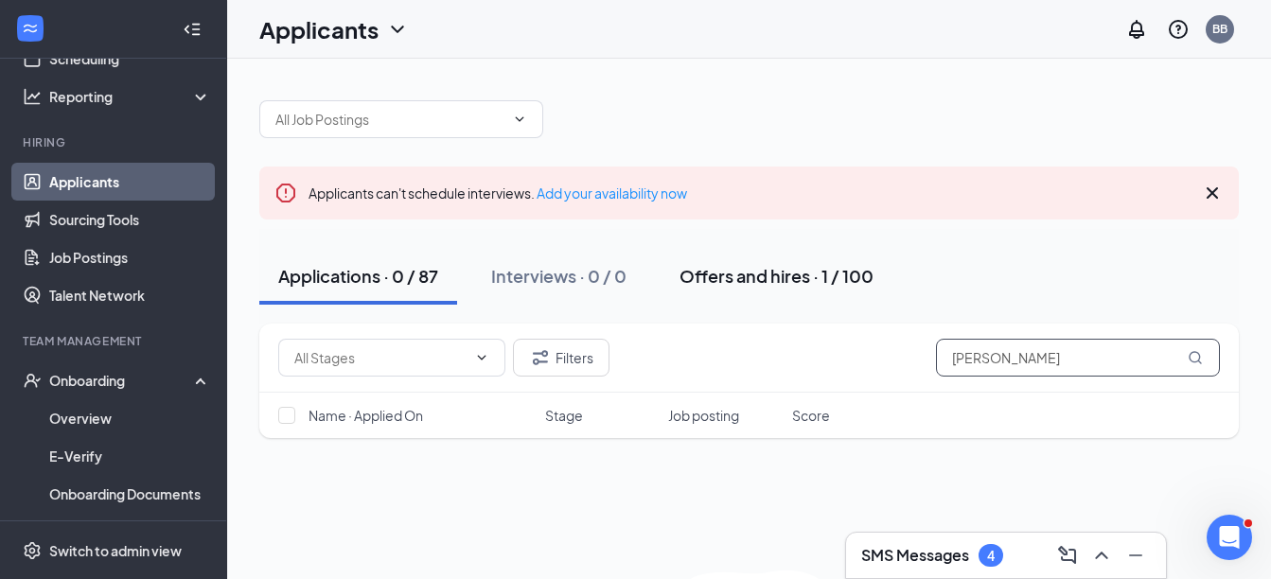
type input "[PERSON_NAME]"
click at [802, 270] on div "Offers and hires · 1 / 100" at bounding box center [776, 276] width 194 height 24
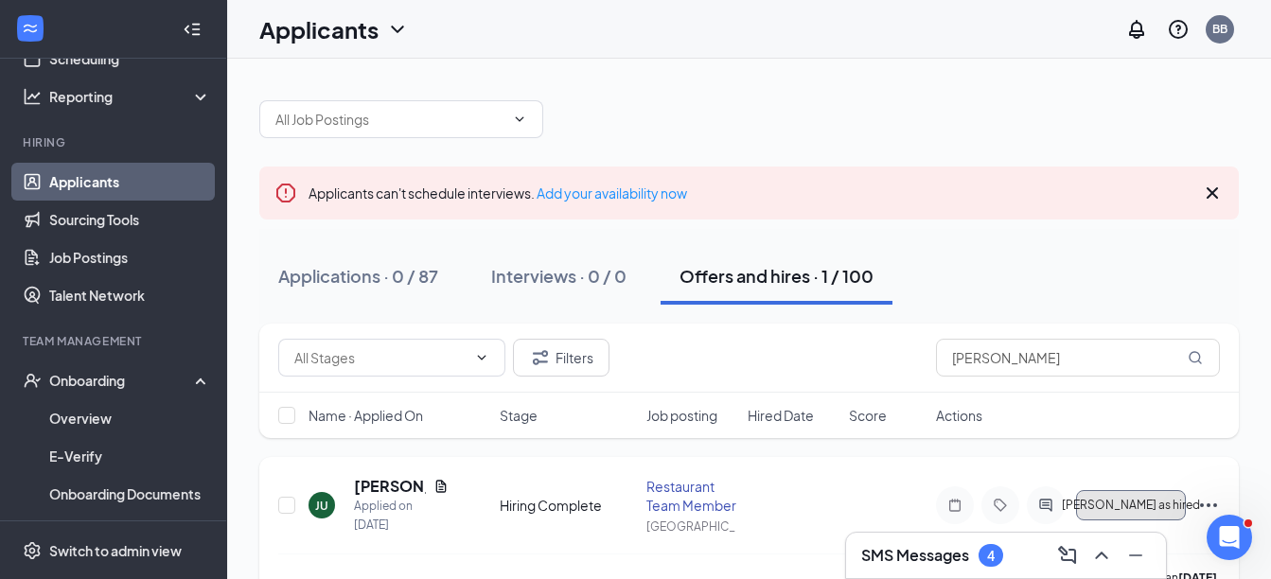
click at [1152, 508] on span "[PERSON_NAME] as hired" at bounding box center [1131, 505] width 138 height 13
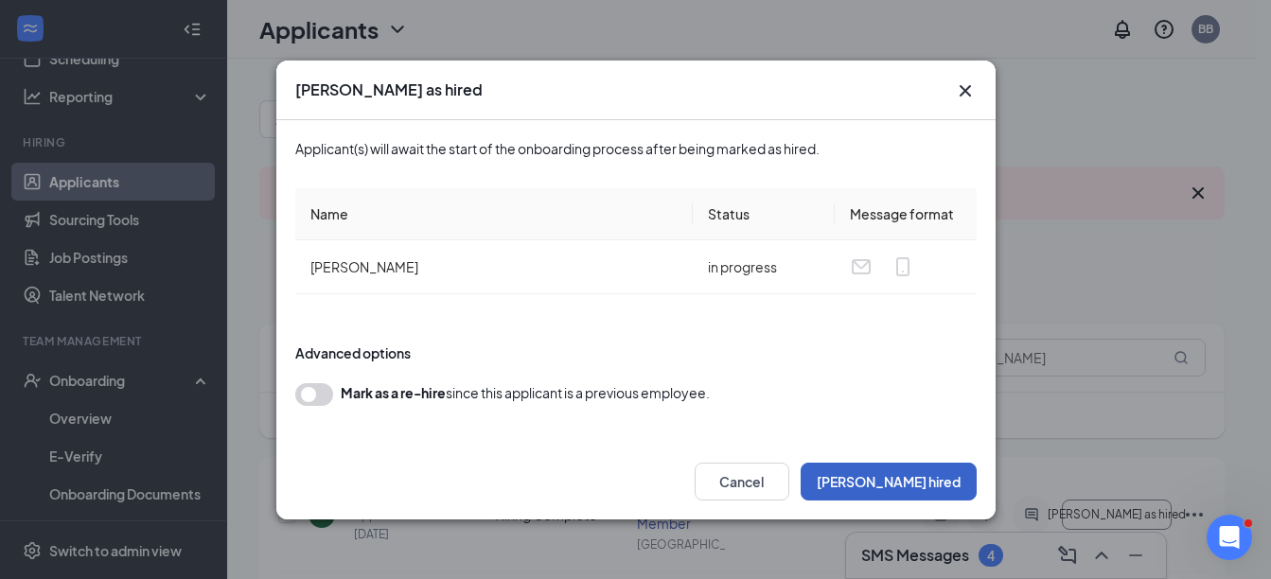
click at [929, 487] on button "[PERSON_NAME] hired" at bounding box center [889, 482] width 176 height 38
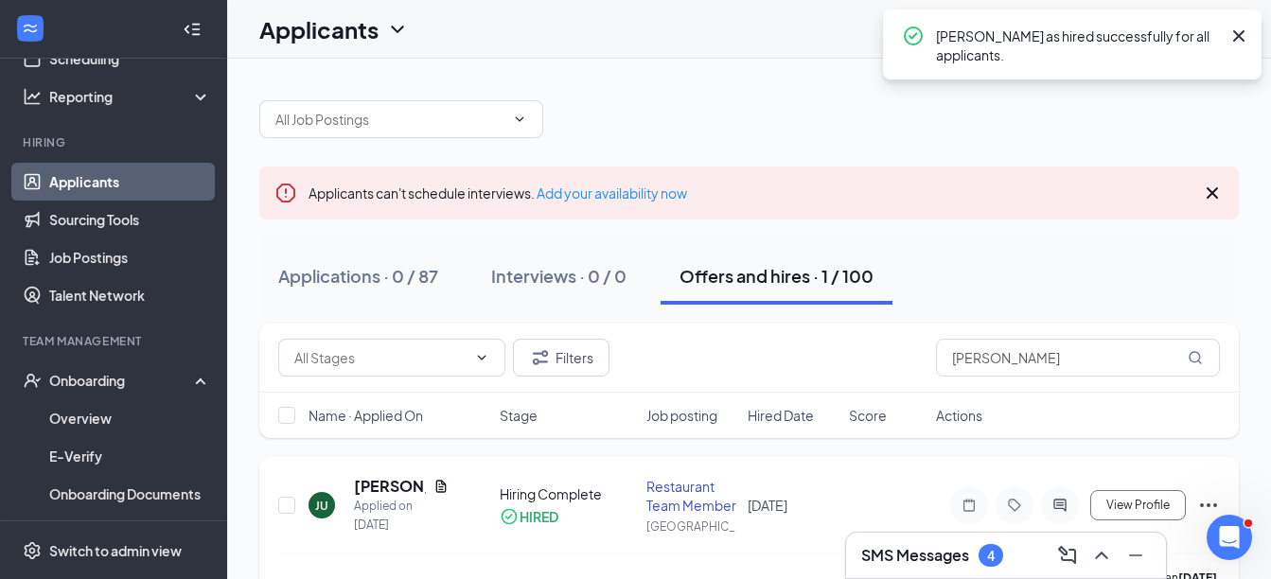
click at [1205, 500] on icon "Ellipses" at bounding box center [1208, 505] width 23 height 23
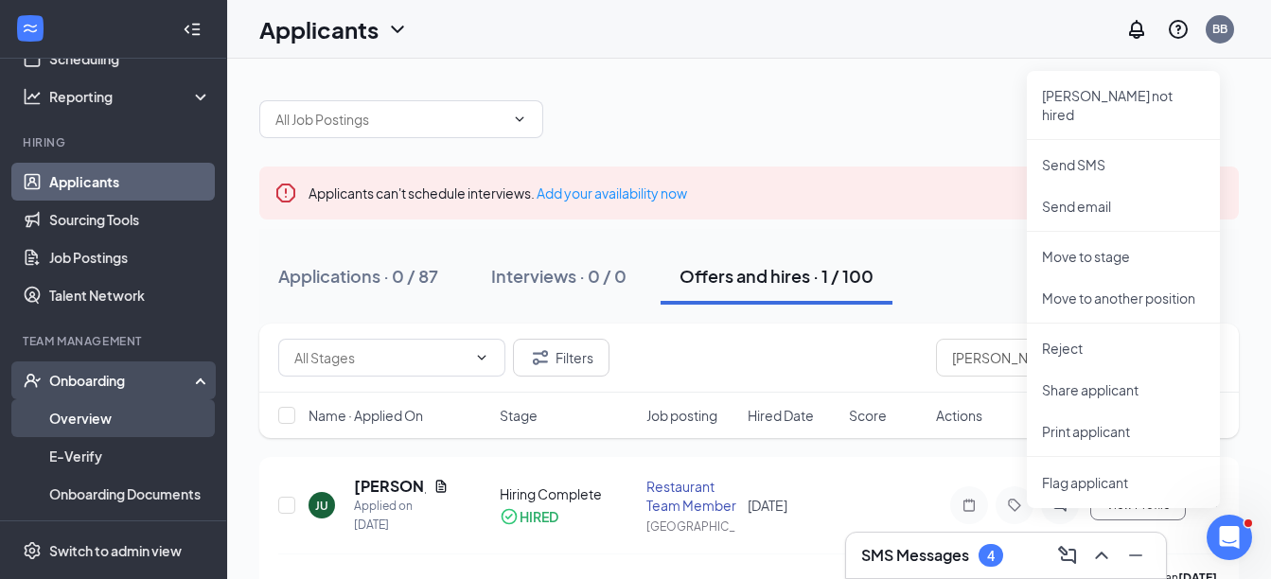
click at [117, 410] on link "Overview" at bounding box center [130, 418] width 162 height 38
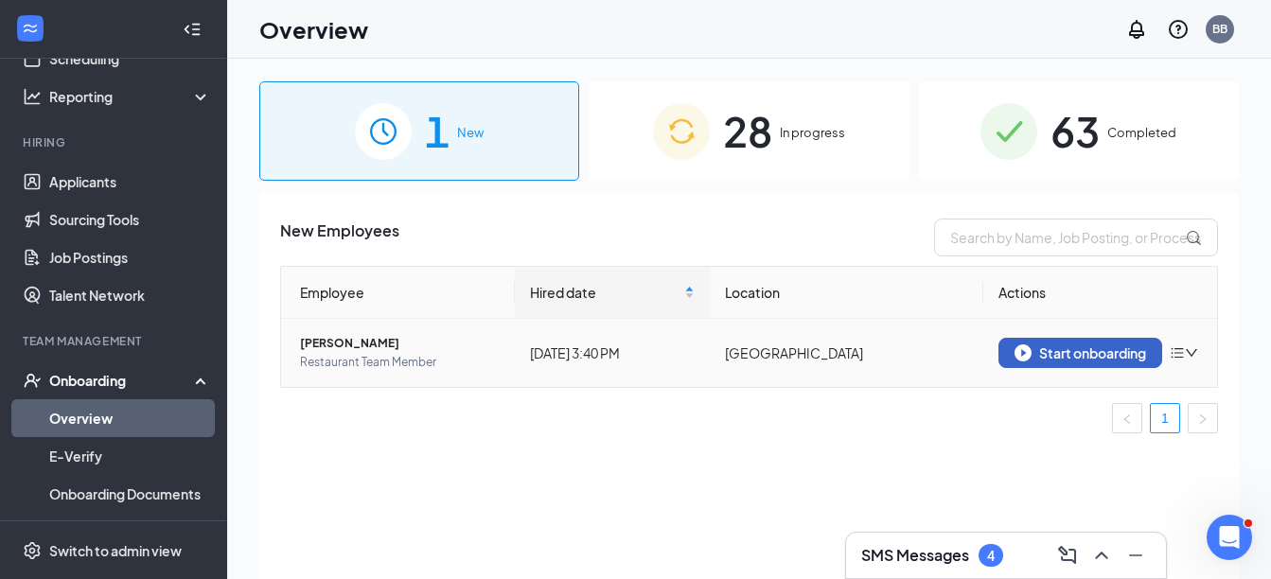
click at [1052, 353] on div "Start onboarding" at bounding box center [1081, 352] width 132 height 17
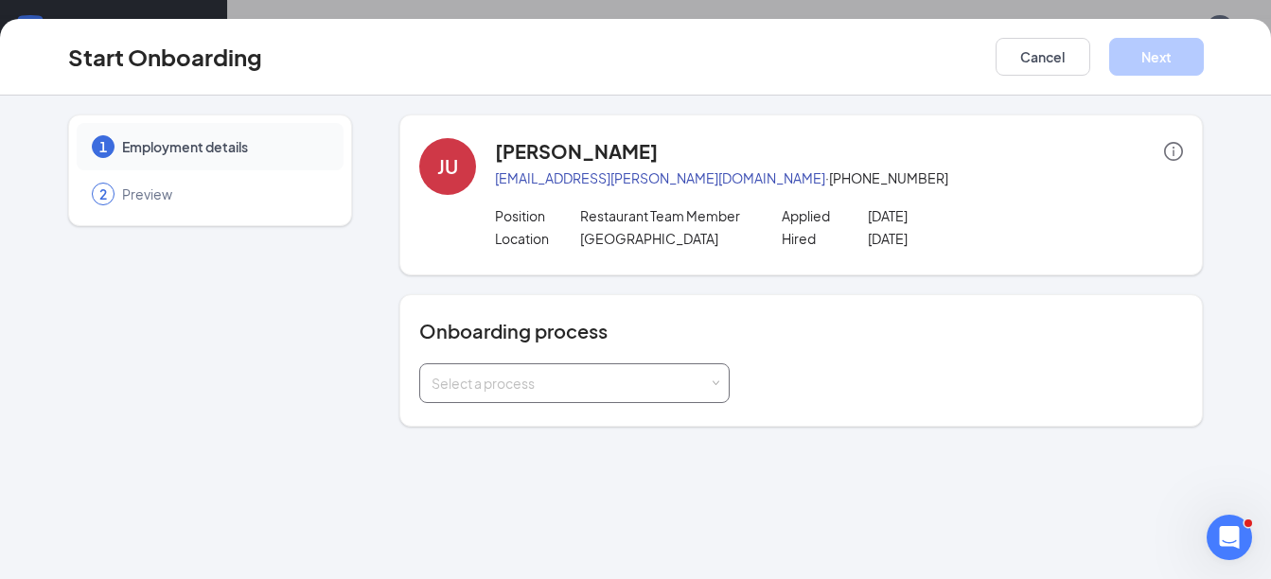
click at [555, 378] on div "Select a process" at bounding box center [570, 383] width 277 height 19
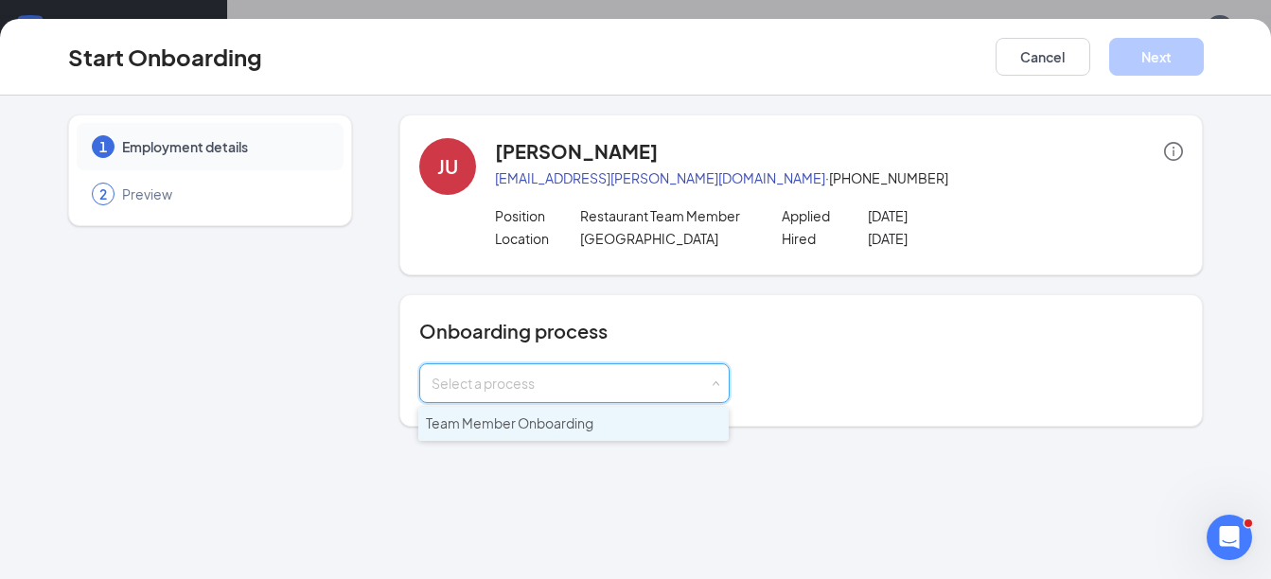
click at [548, 420] on span "Team Member Onboarding" at bounding box center [510, 423] width 168 height 17
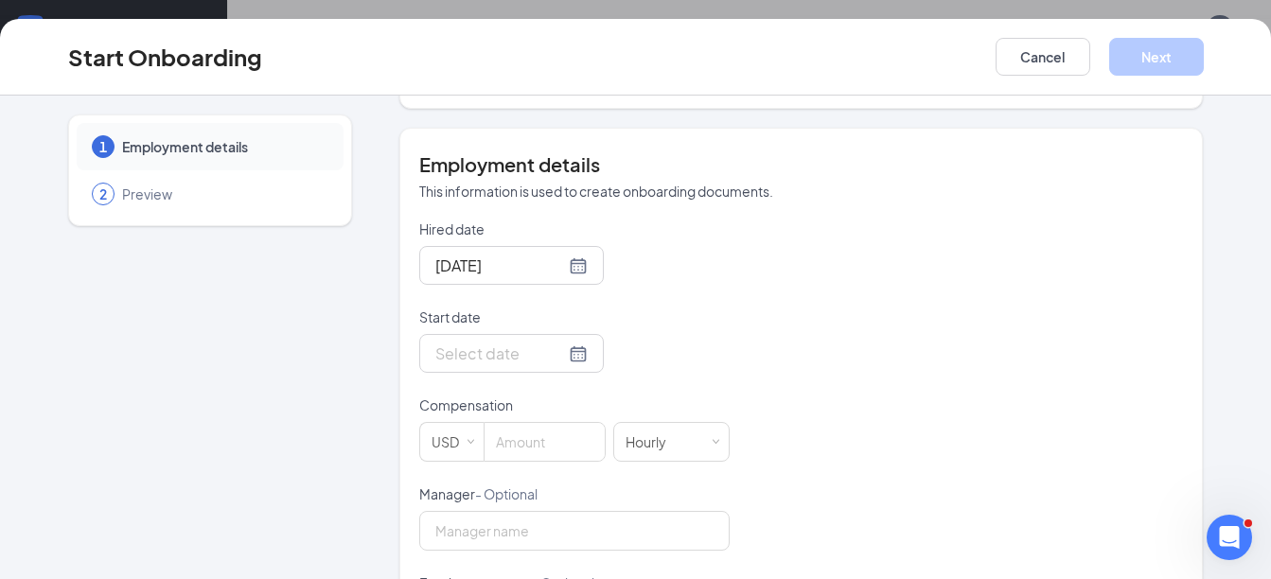
scroll to position [330, 0]
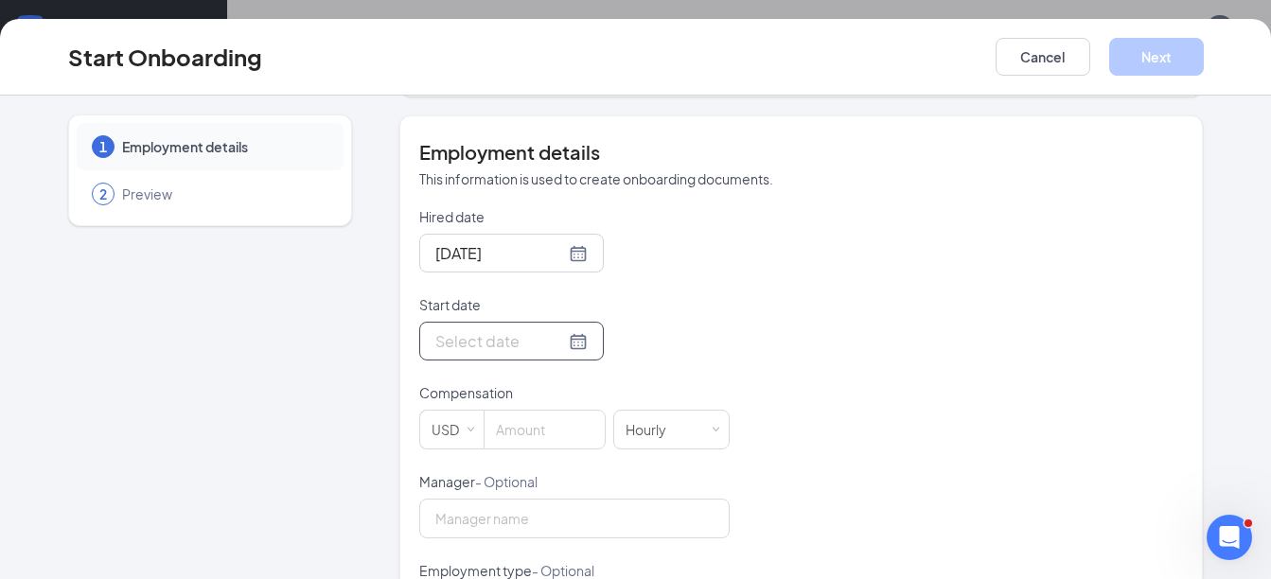
click at [552, 343] on div at bounding box center [511, 341] width 152 height 24
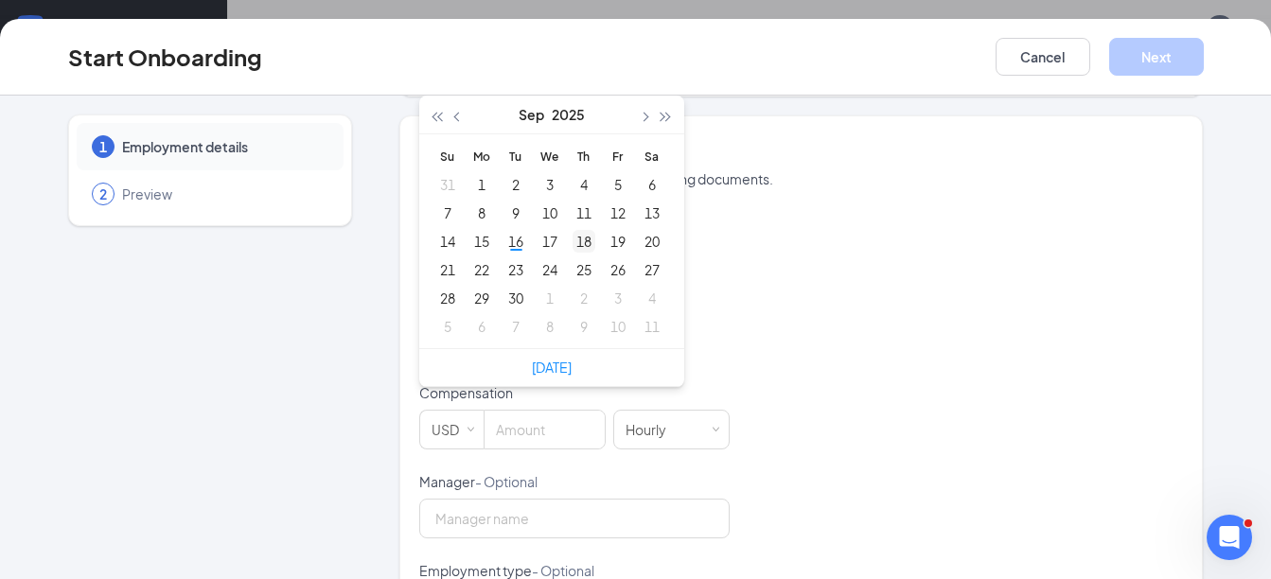
type input "[DATE]"
click at [579, 242] on div "18" at bounding box center [584, 241] width 23 height 23
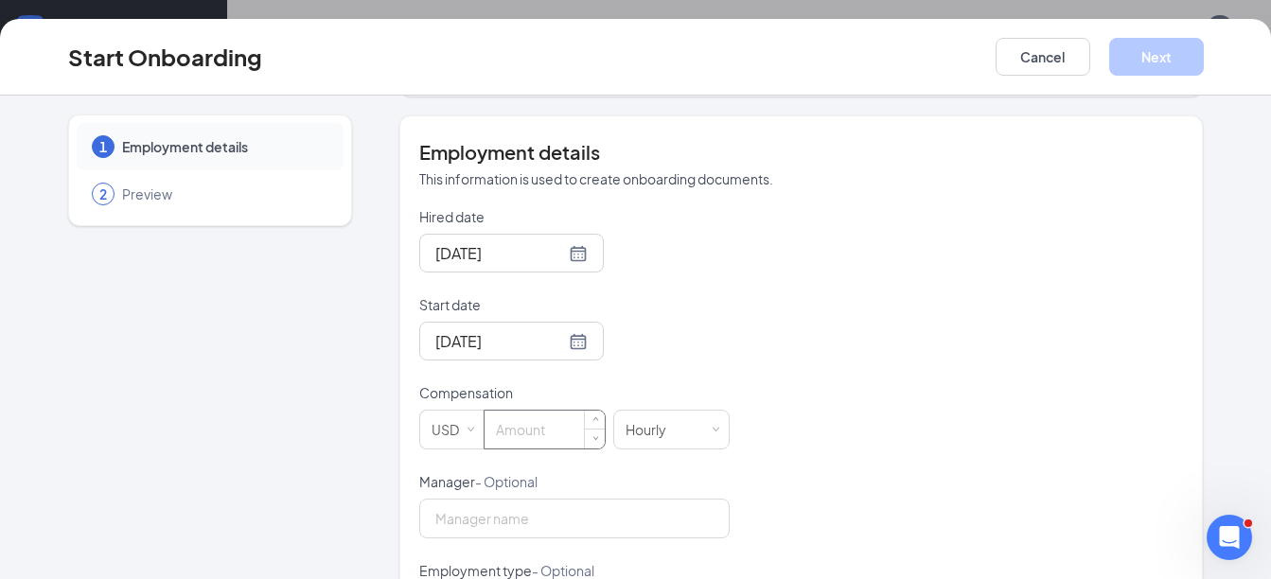
click at [538, 432] on input at bounding box center [545, 430] width 120 height 38
type input "12"
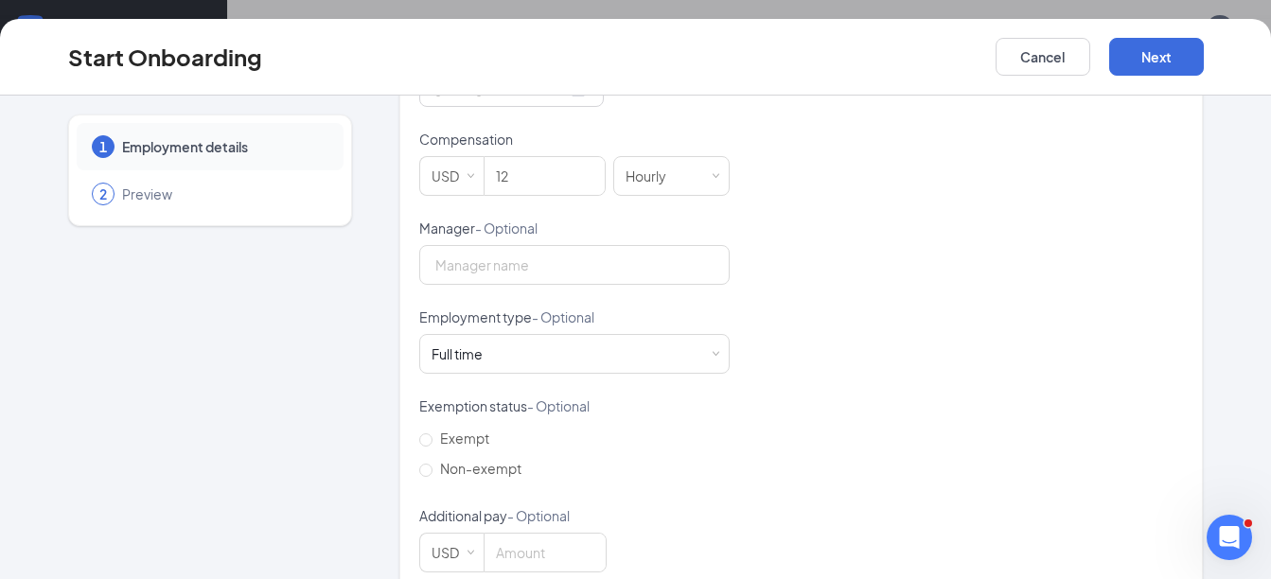
scroll to position [620, 0]
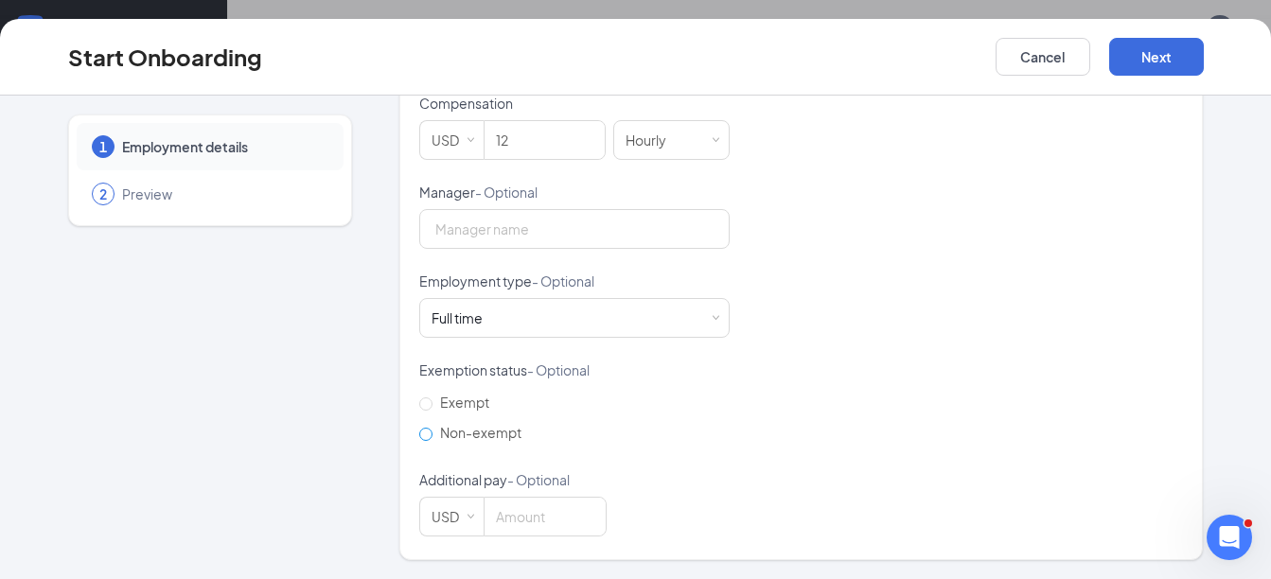
click at [432, 428] on span "Non-exempt" at bounding box center [480, 432] width 97 height 17
click at [425, 428] on input "Non-exempt" at bounding box center [425, 434] width 13 height 13
radio input "true"
click at [700, 316] on div "Full time Works 30+ hours per week and is reasonably expected to work" at bounding box center [575, 318] width 286 height 38
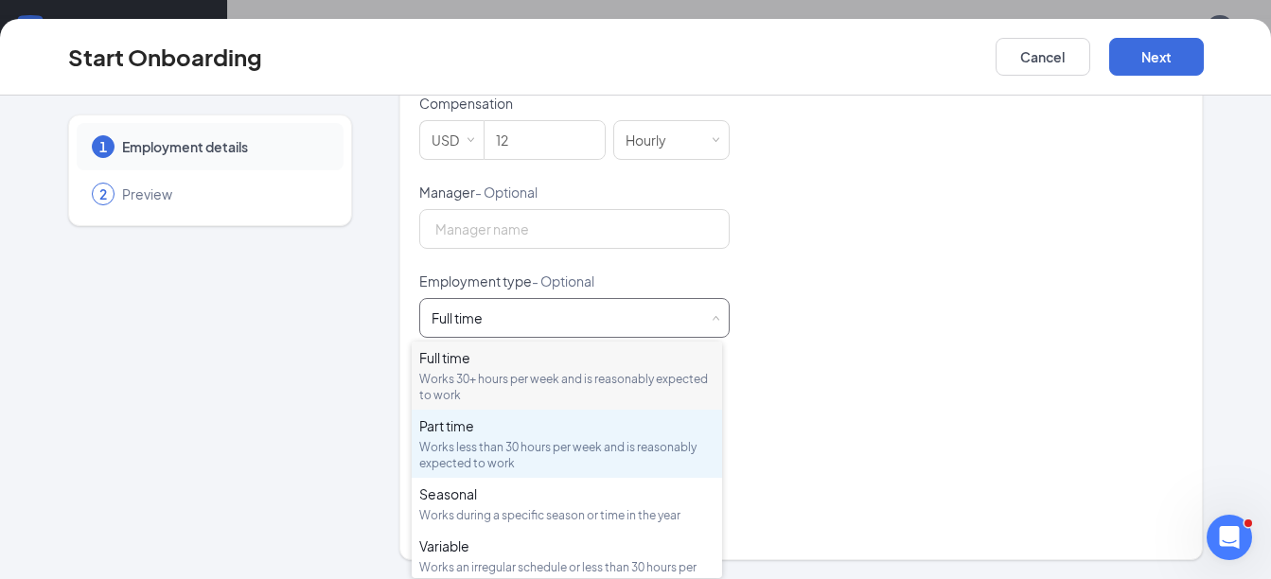
click at [616, 441] on div "Works less than 30 hours per week and is reasonably expected to work" at bounding box center [566, 455] width 295 height 32
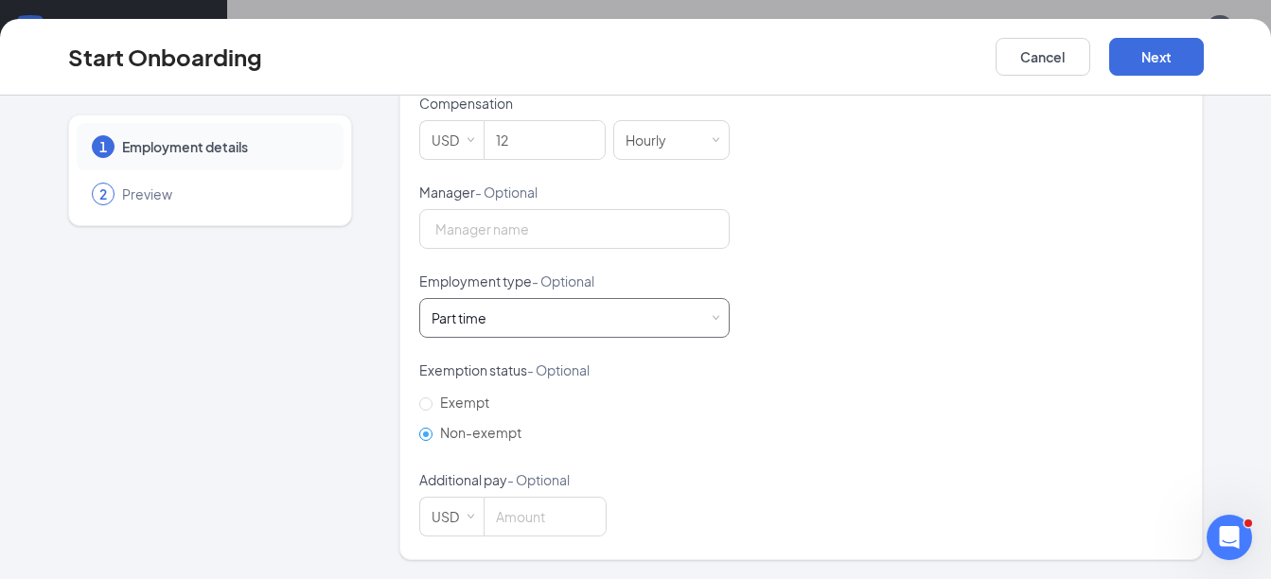
scroll to position [85, 0]
click at [1147, 60] on button "Next" at bounding box center [1156, 57] width 95 height 38
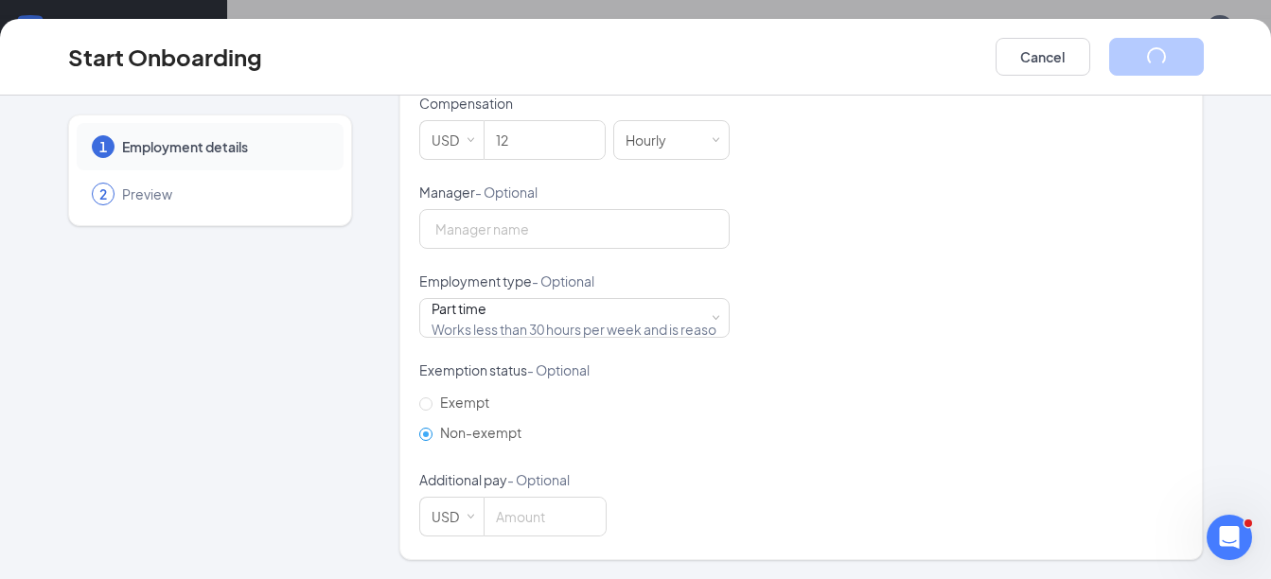
scroll to position [88, 0]
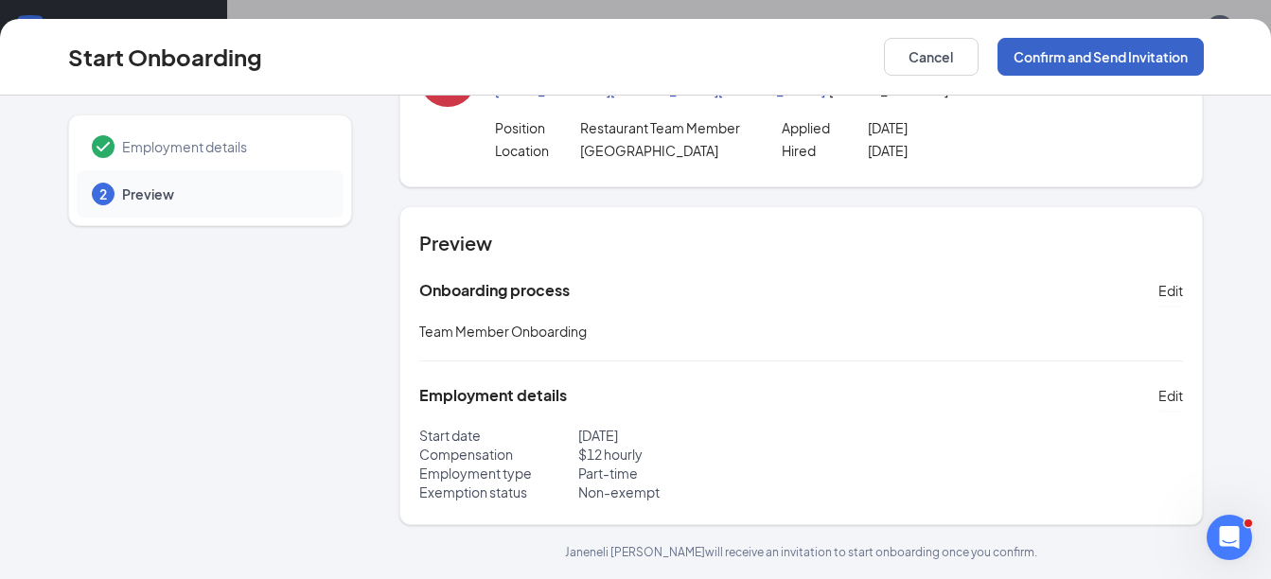
click at [1094, 49] on button "Confirm and Send Invitation" at bounding box center [1100, 57] width 206 height 38
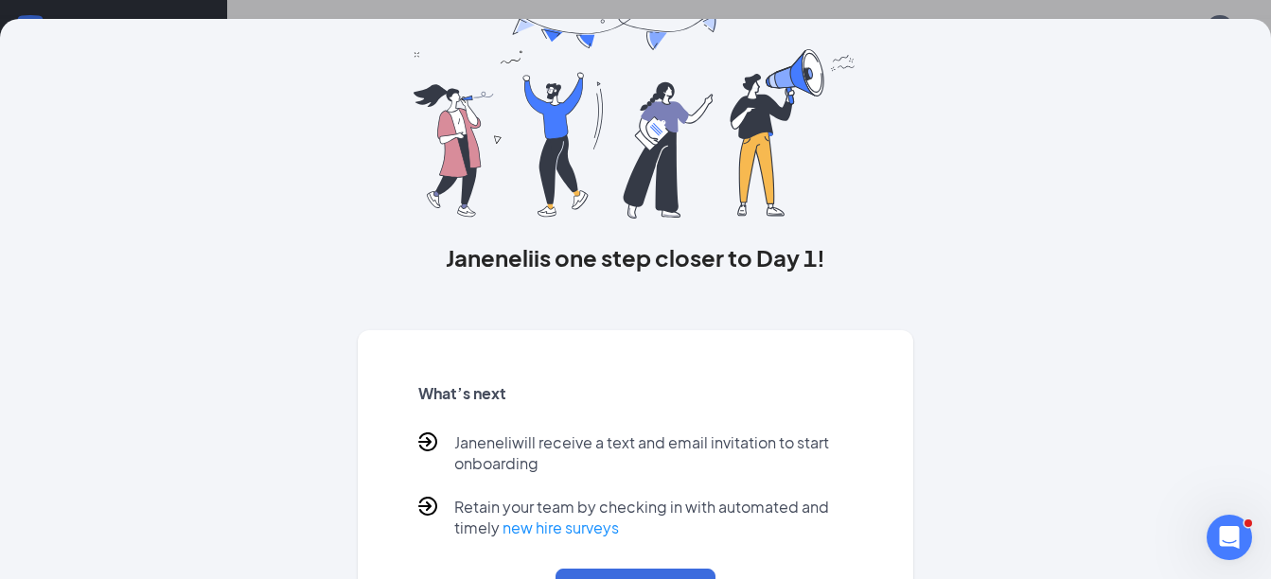
scroll to position [0, 0]
